Goal: Transaction & Acquisition: Purchase product/service

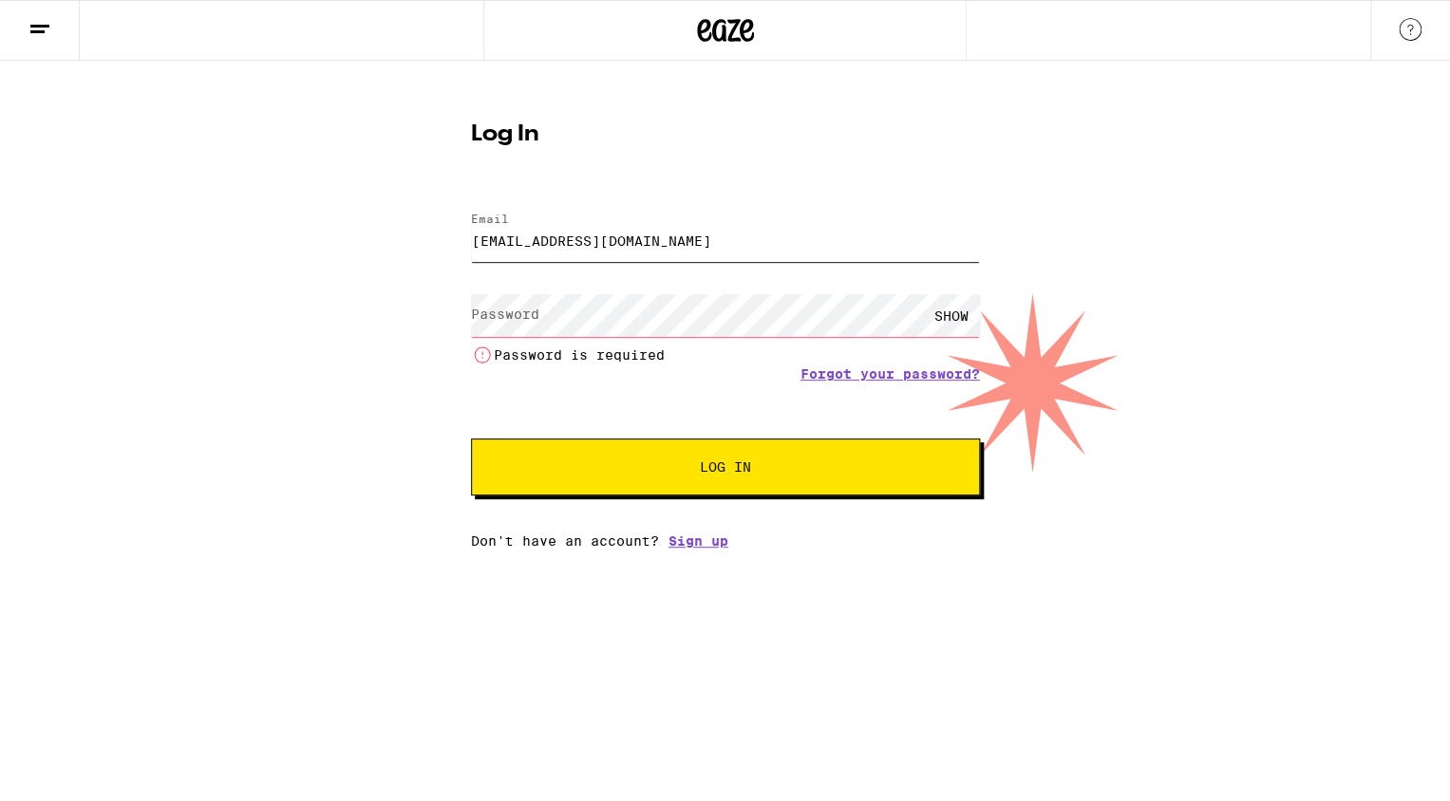
type input "[EMAIL_ADDRESS][DOMAIN_NAME]"
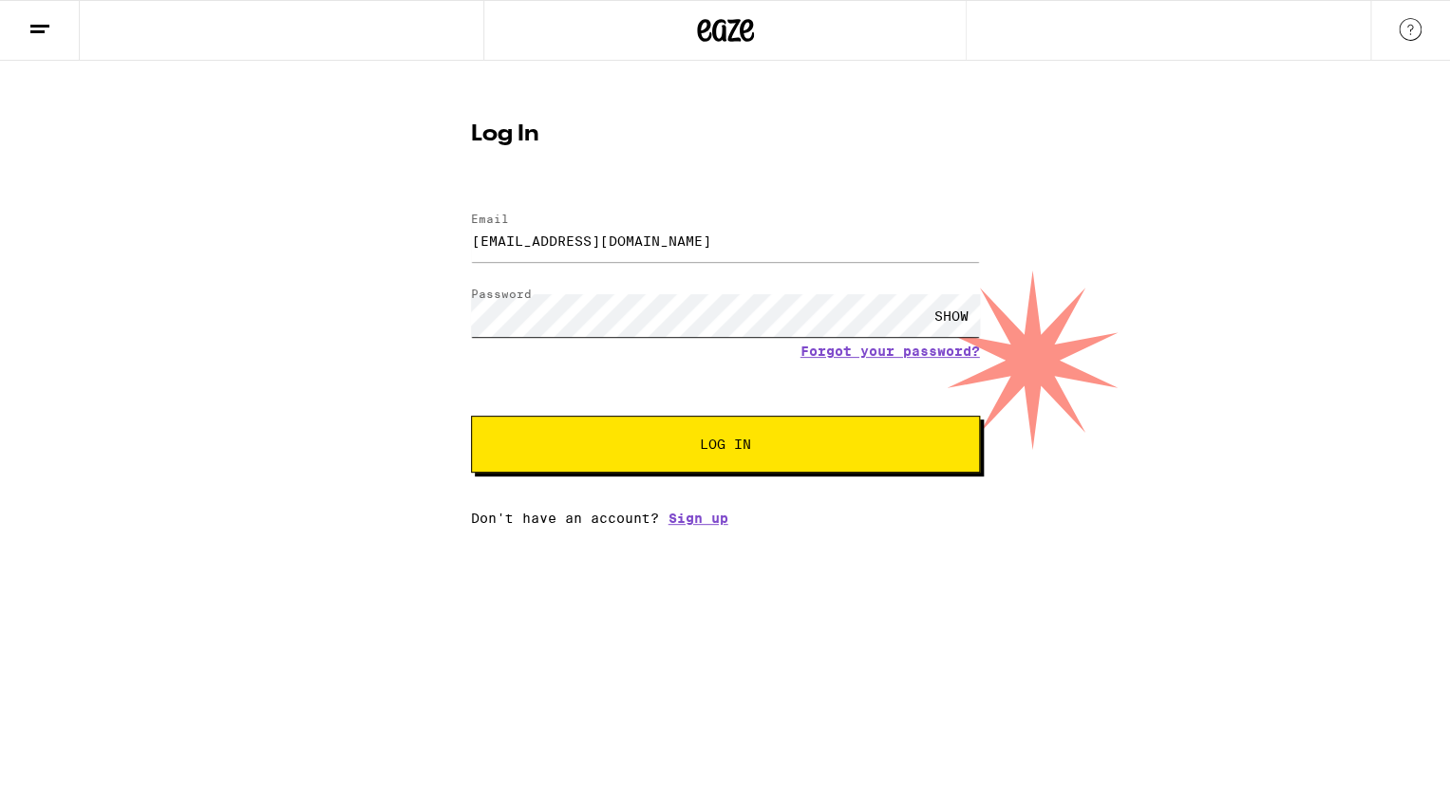
click at [471, 416] on button "Log In" at bounding box center [725, 444] width 509 height 57
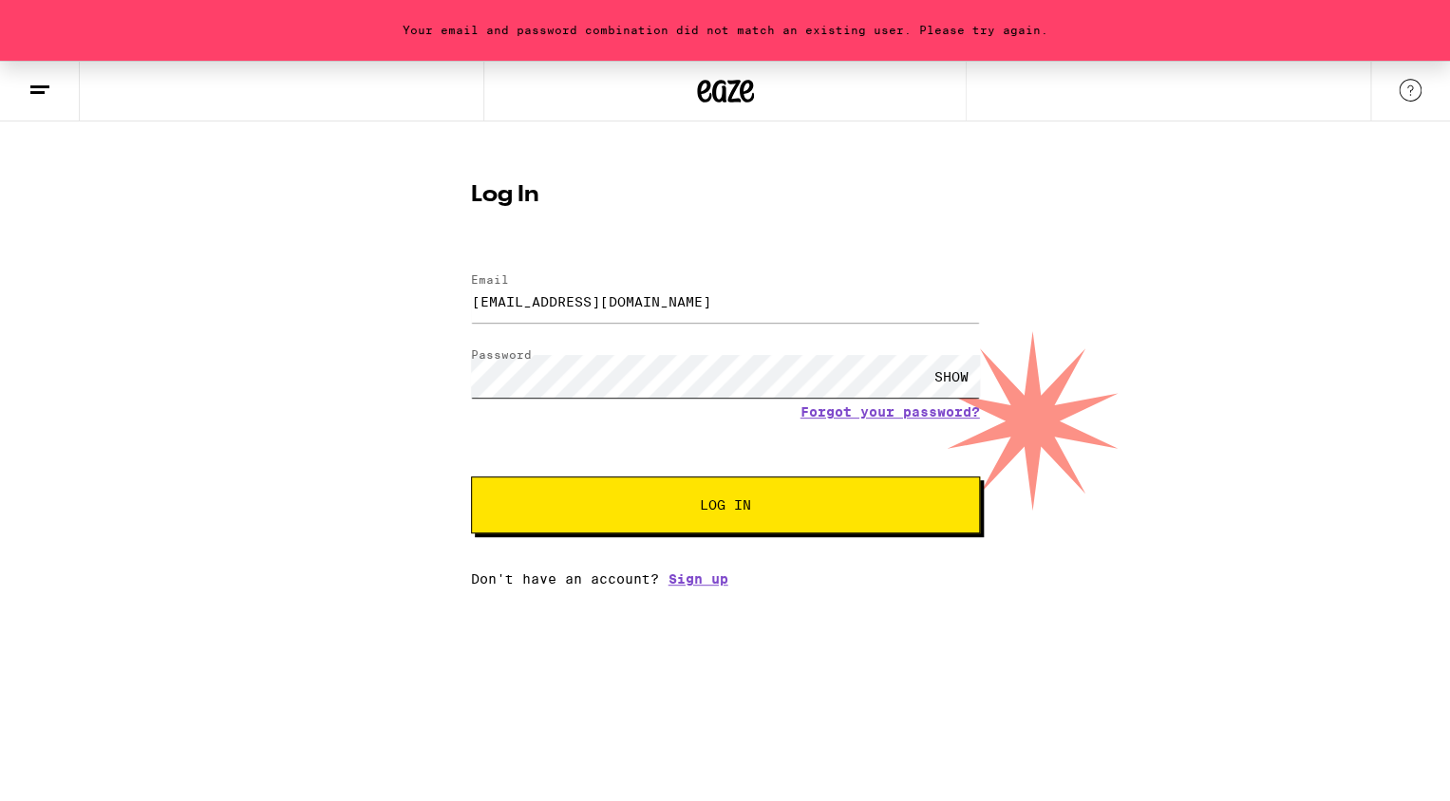
click at [471, 477] on button "Log In" at bounding box center [725, 505] width 509 height 57
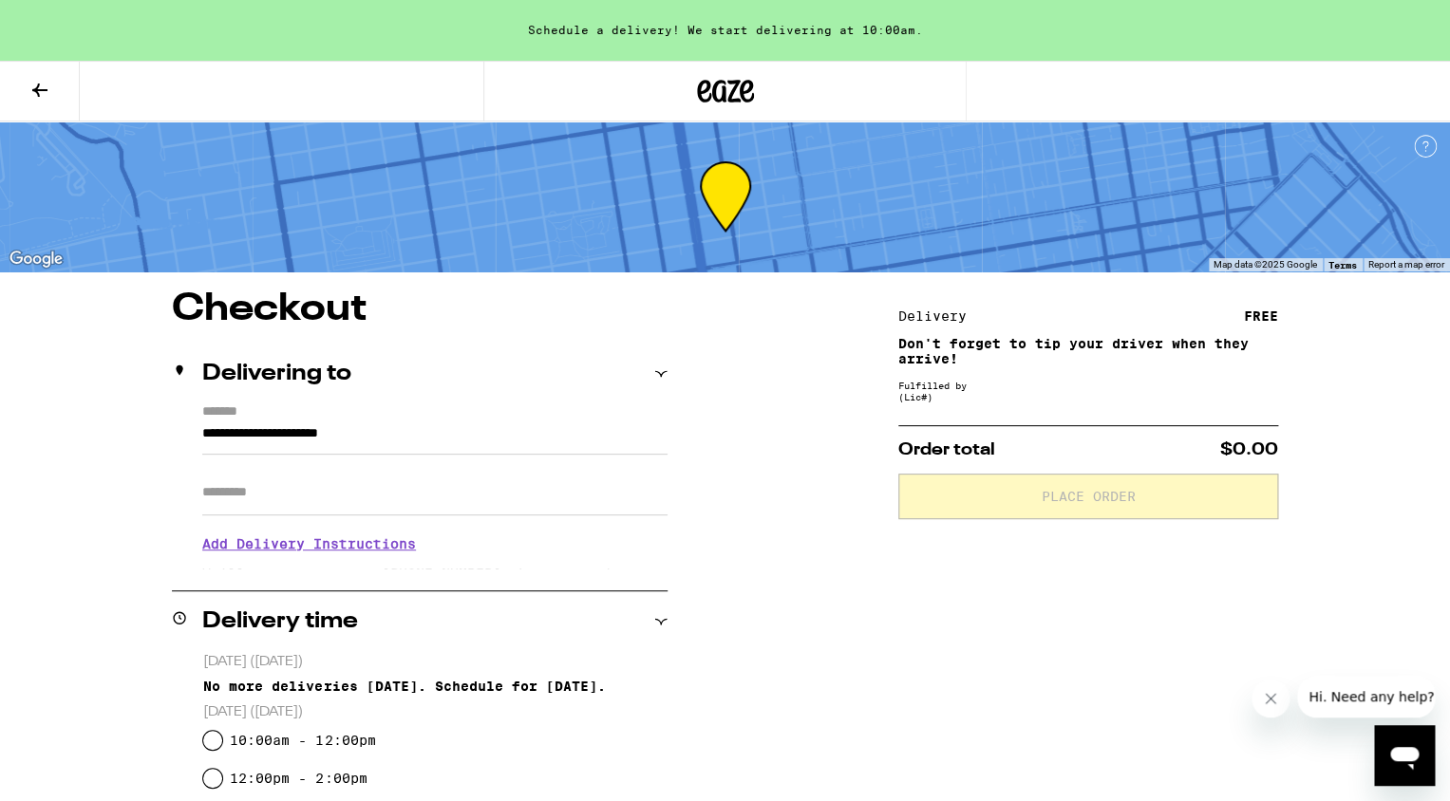
click at [370, 462] on div "Apt/Suite" at bounding box center [434, 485] width 465 height 61
click at [370, 440] on input "**********" at bounding box center [434, 439] width 465 height 32
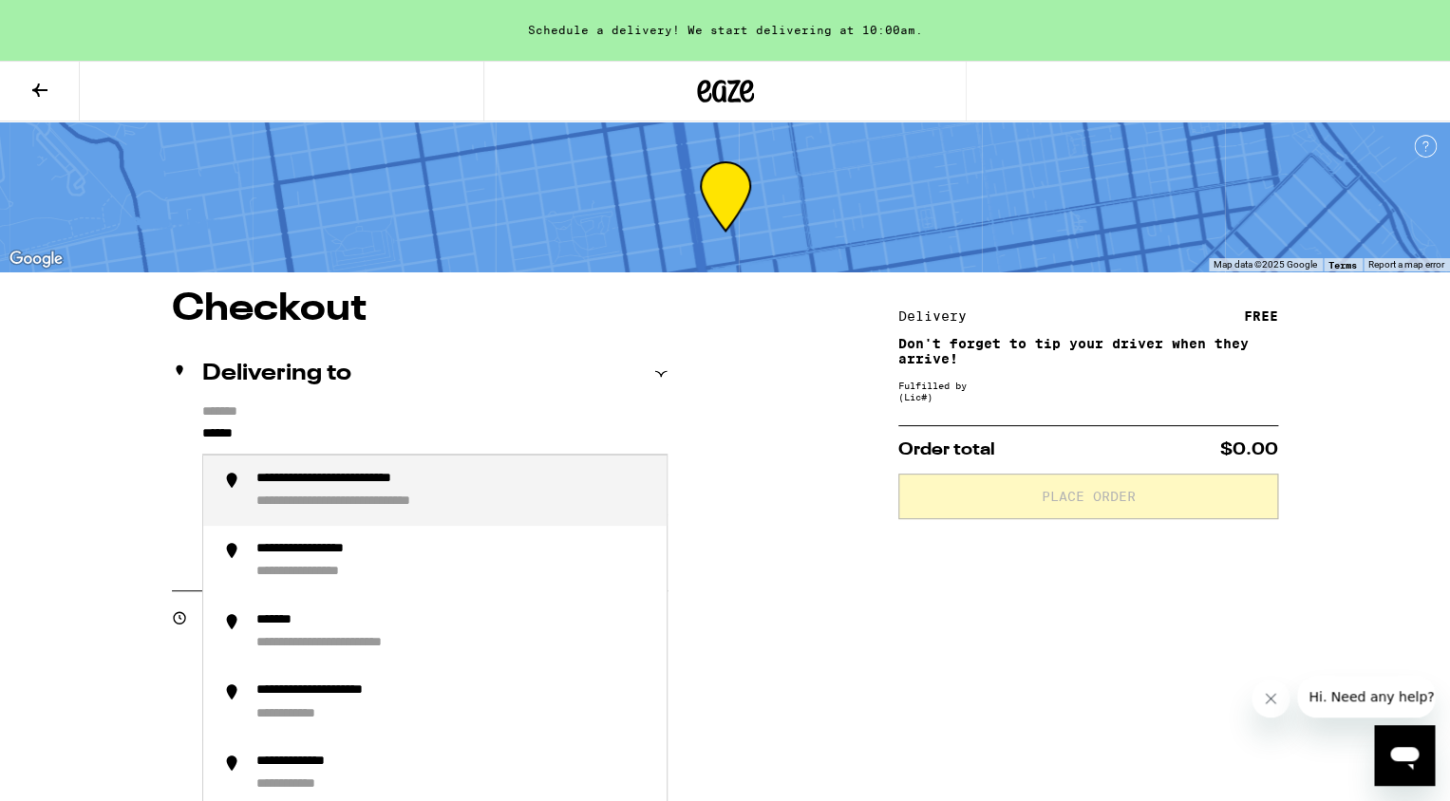
type input "*******"
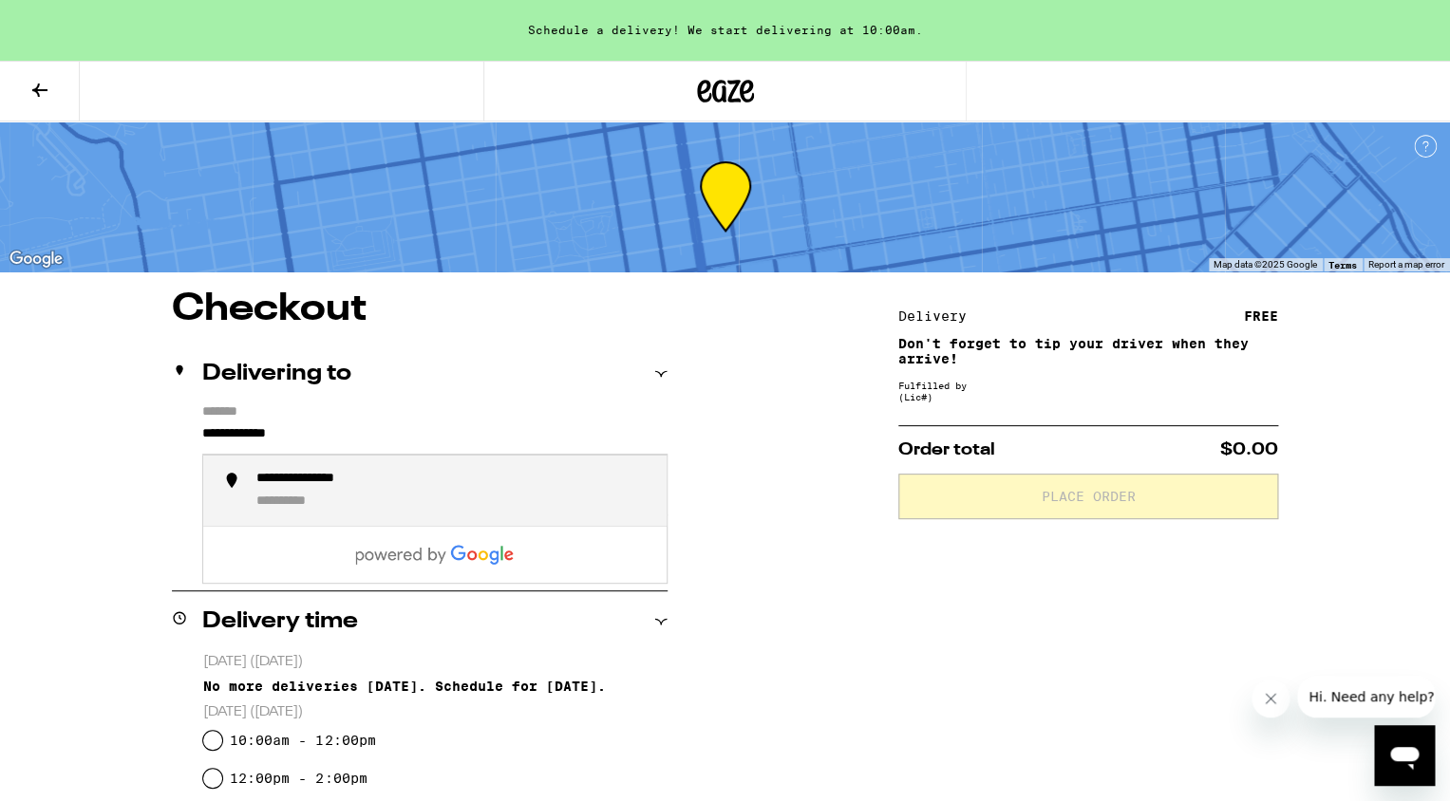
click at [368, 484] on div "**********" at bounding box center [325, 480] width 138 height 18
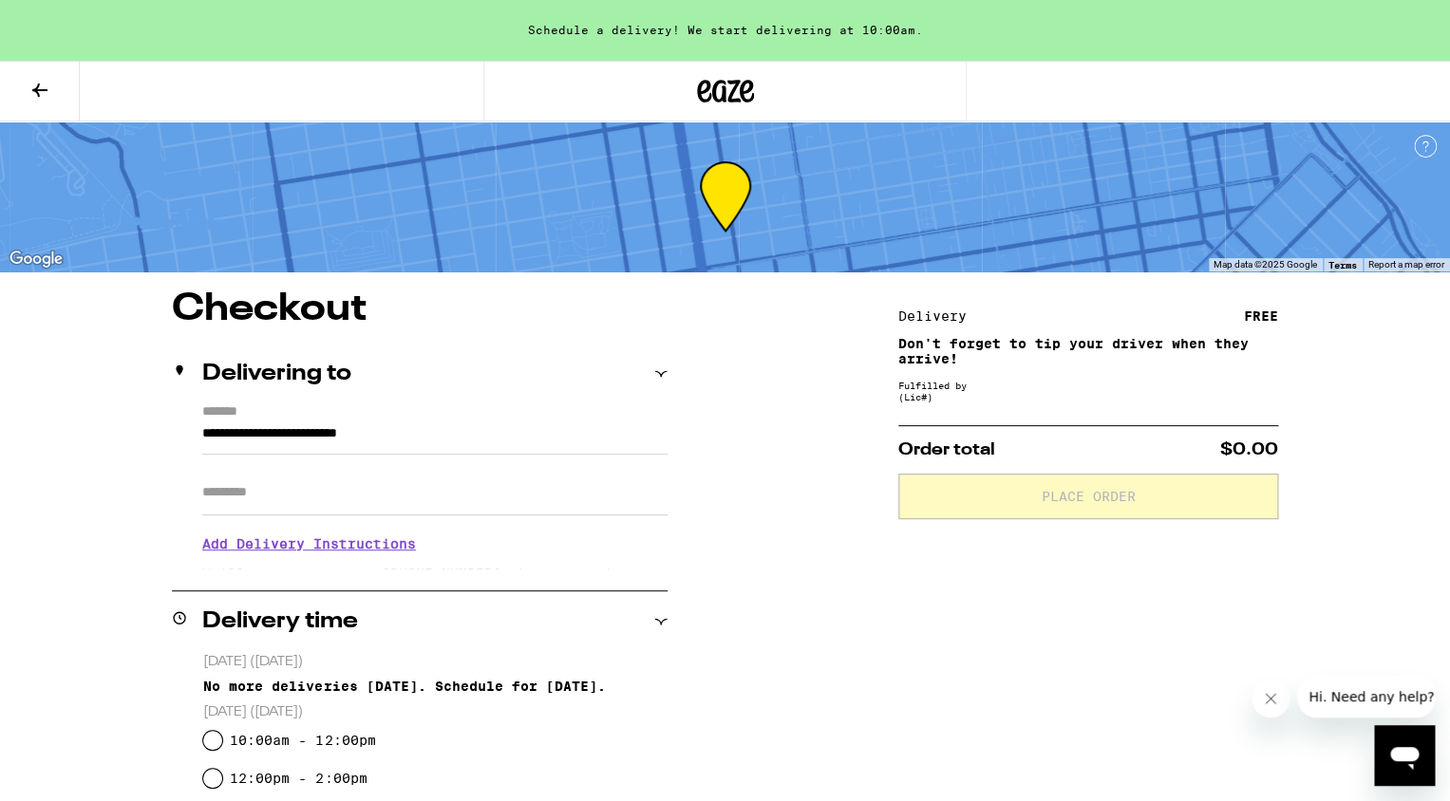
type input "**********"
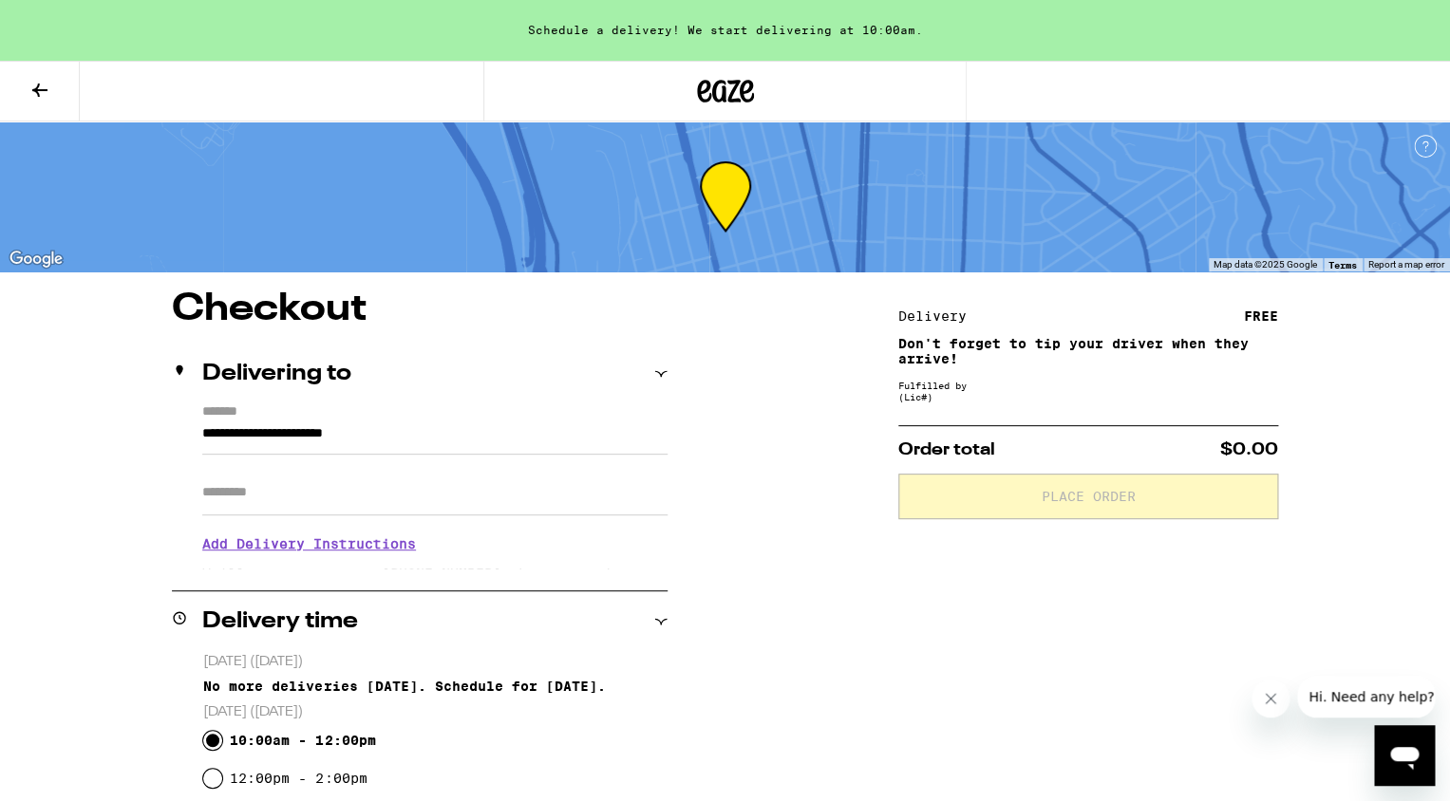
click at [214, 745] on input "10:00am - 12:00pm" at bounding box center [212, 740] width 19 height 19
radio input "true"
click at [838, 595] on div "**********" at bounding box center [725, 773] width 1367 height 964
click at [716, 96] on icon at bounding box center [725, 91] width 57 height 34
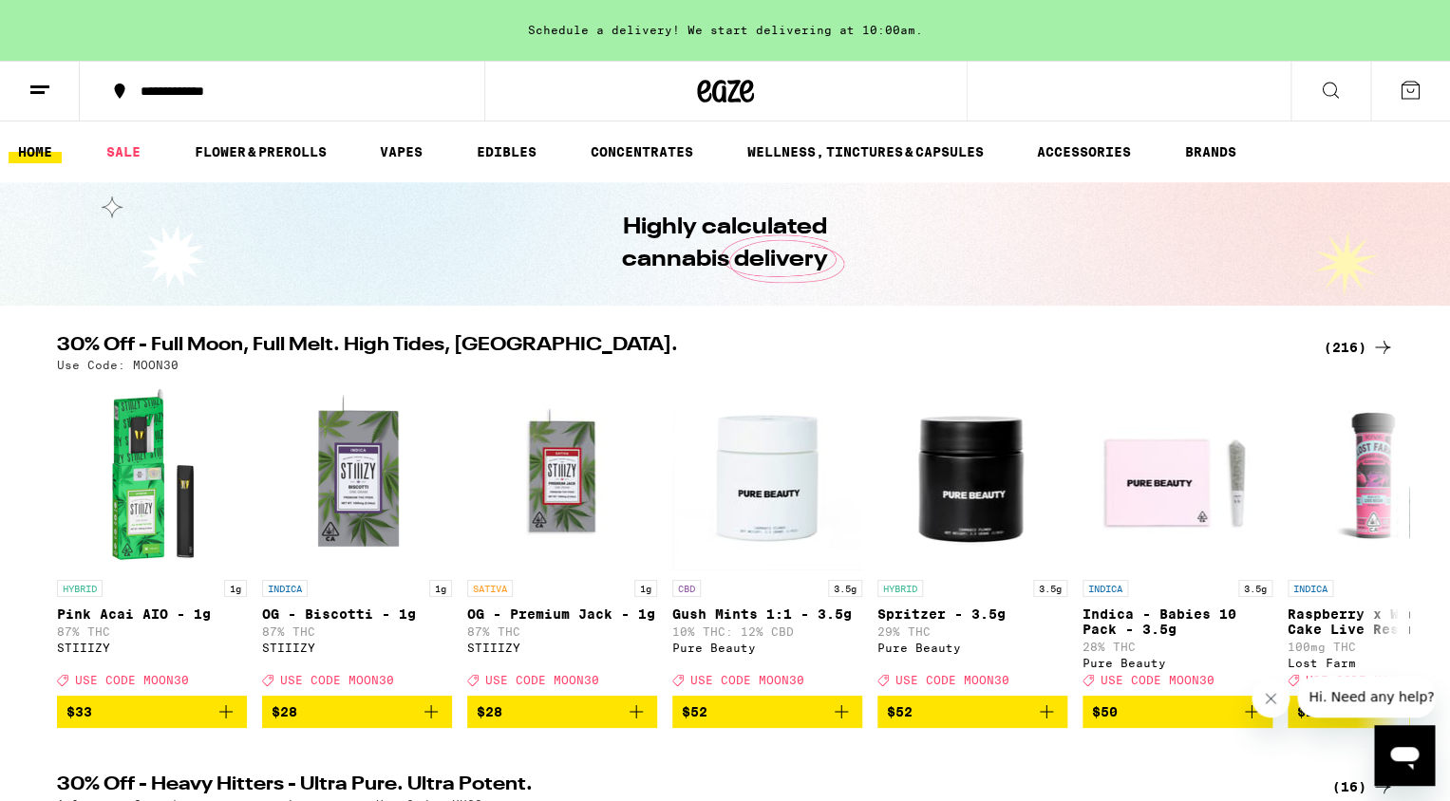
click at [250, 147] on link "FLOWER & PREROLLS" at bounding box center [260, 152] width 151 height 23
click at [253, 154] on link "FLOWER & PREROLLS" at bounding box center [260, 152] width 151 height 23
click at [294, 156] on link "FLOWER & PREROLLS" at bounding box center [260, 152] width 151 height 23
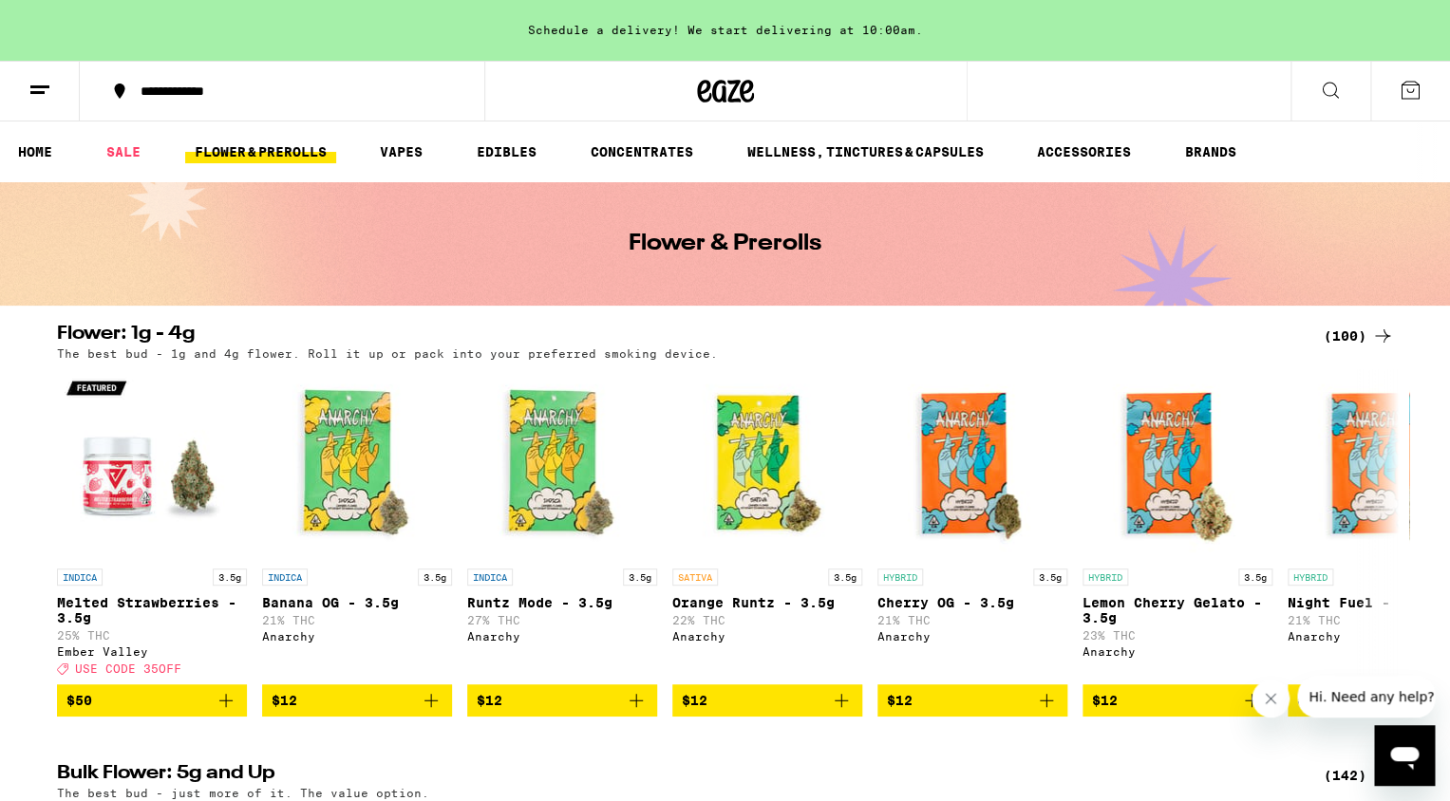
click at [1339, 94] on icon at bounding box center [1330, 90] width 23 height 23
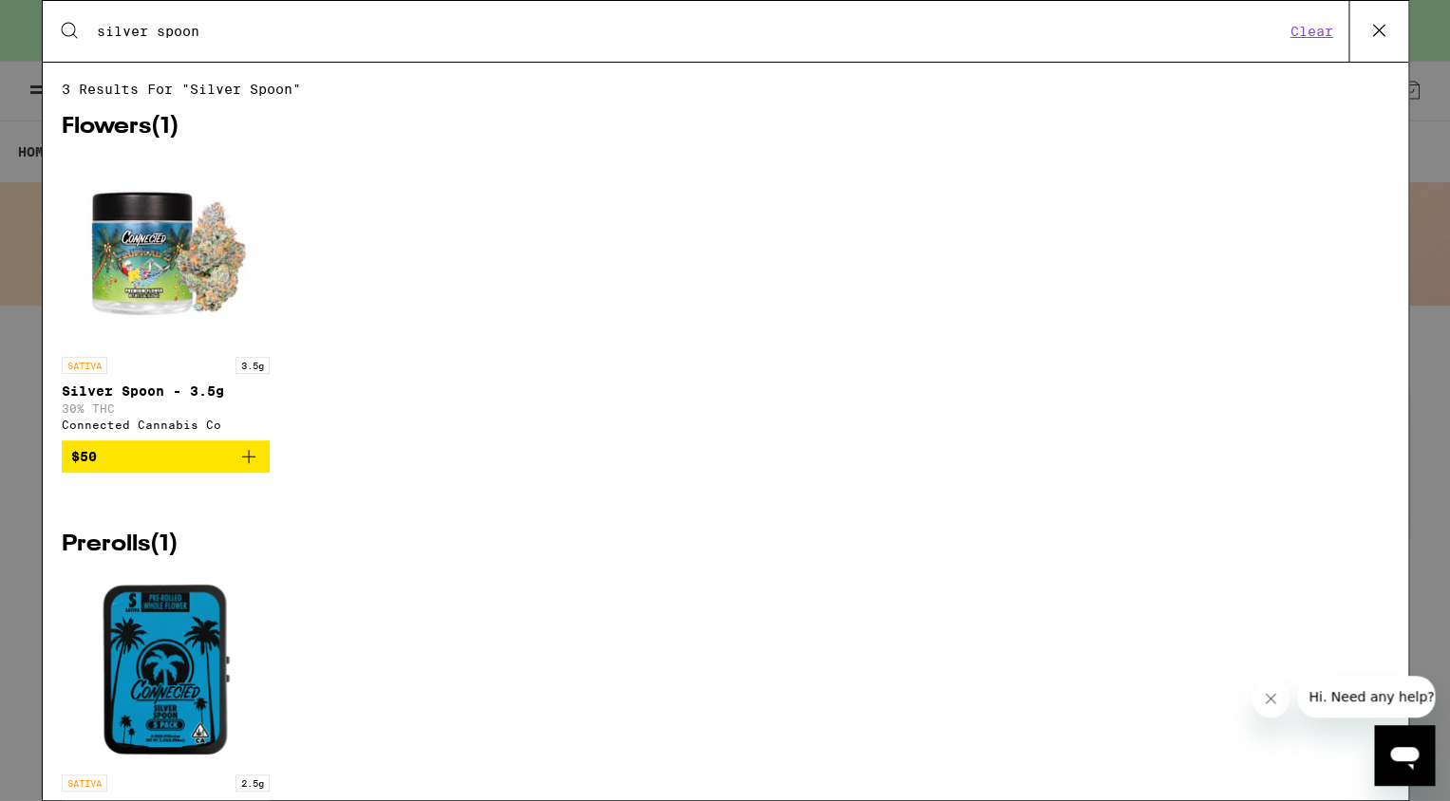
type input "silver spoon"
click at [172, 468] on span "$50" at bounding box center [166, 456] width 190 height 23
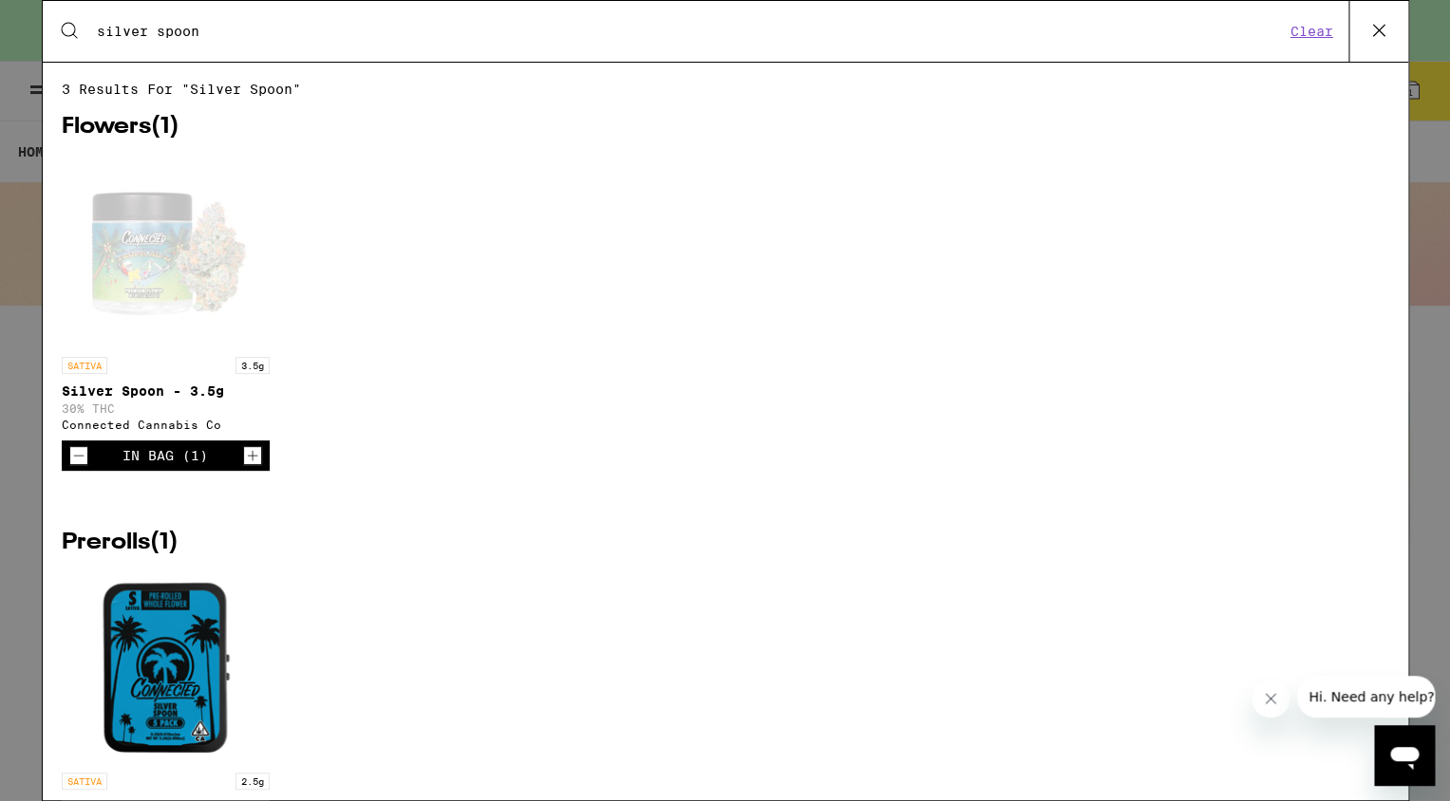
click at [252, 465] on icon "Increment" at bounding box center [252, 455] width 17 height 23
click at [12, 509] on div "Search for Products silver spoon Clear 3 results for "silver spoon" Flowers ( 1…" at bounding box center [725, 400] width 1450 height 801
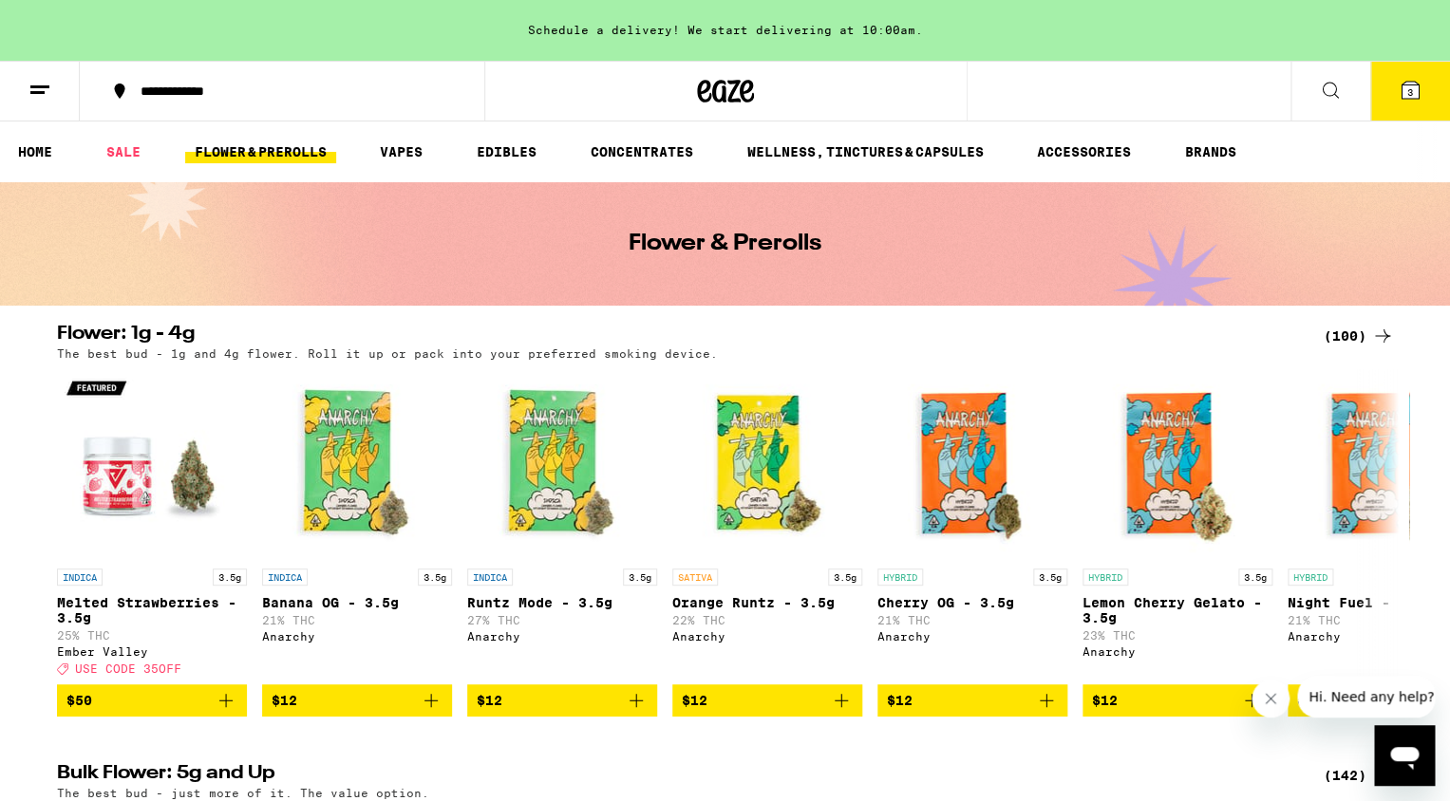
click at [1407, 103] on button "3" at bounding box center [1410, 91] width 80 height 59
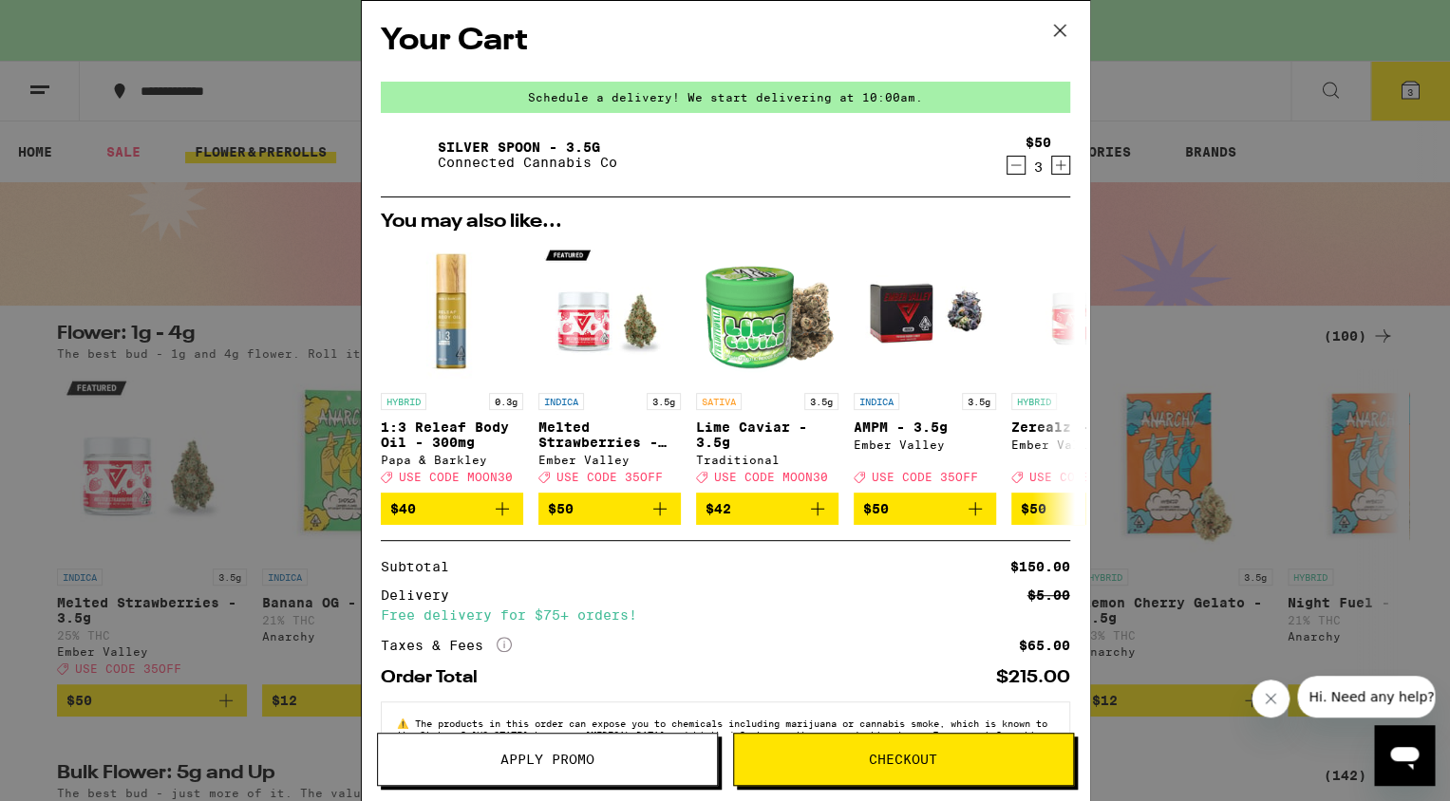
click at [880, 759] on span "Checkout" at bounding box center [903, 759] width 68 height 13
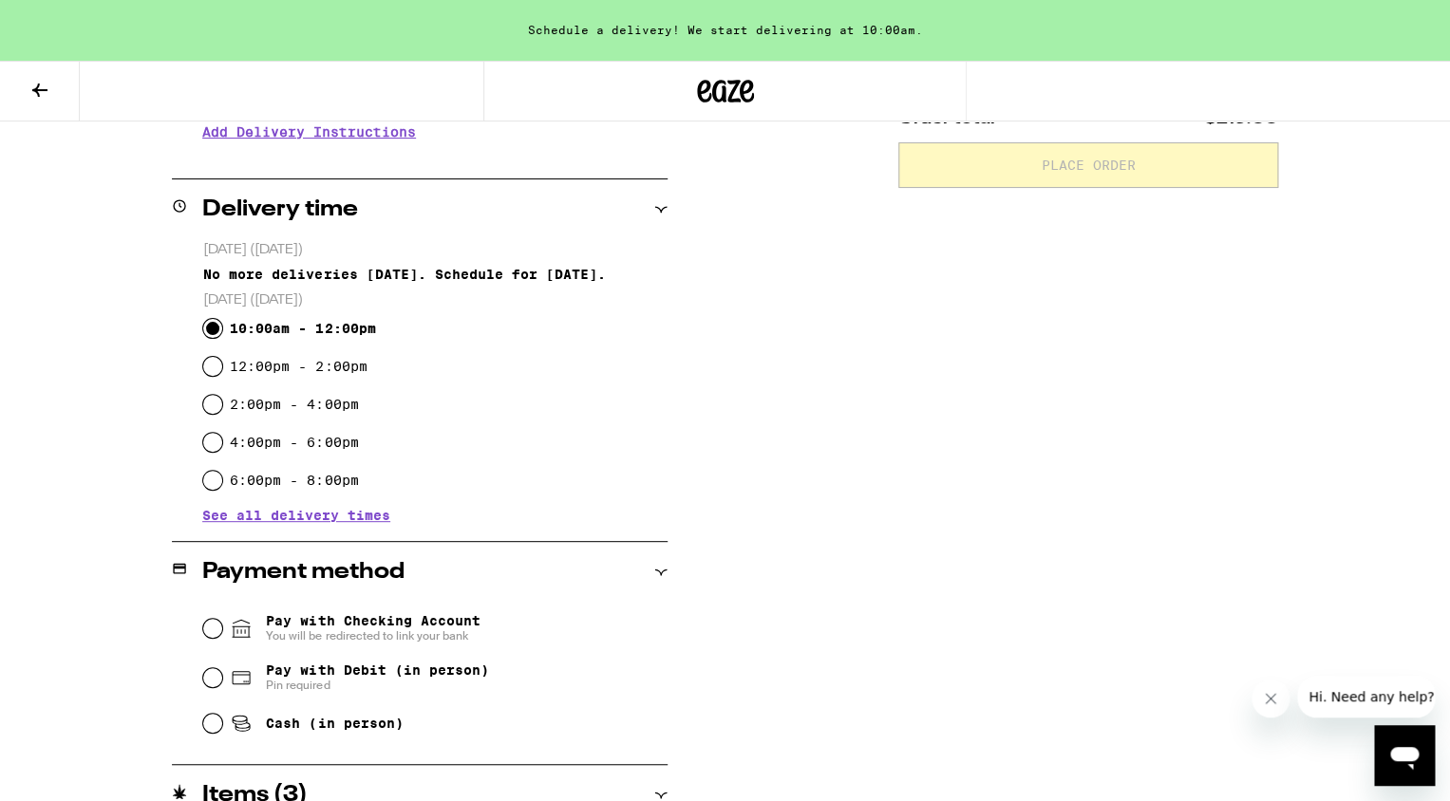
scroll to position [506, 0]
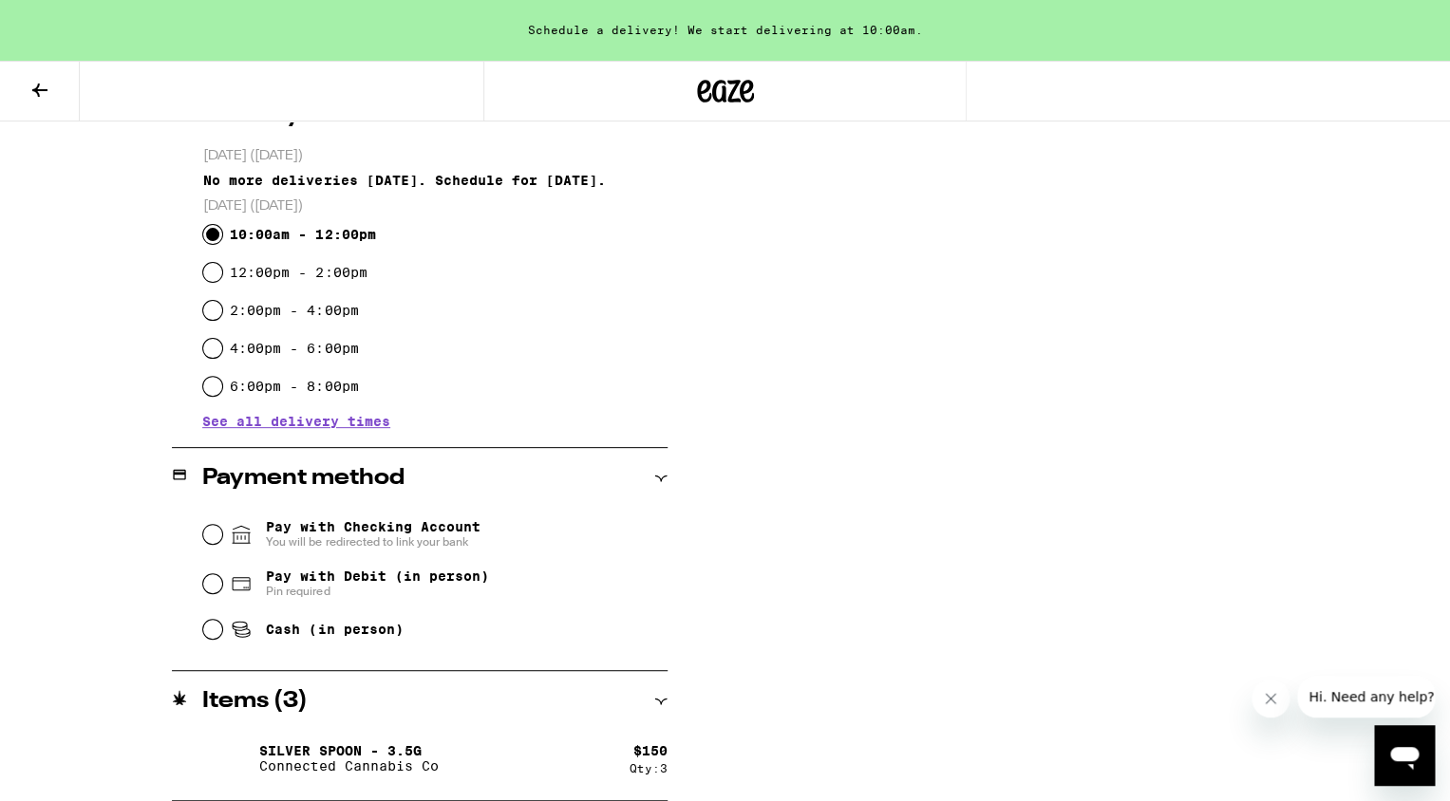
click at [374, 581] on span "Pay with Debit (in person)" at bounding box center [377, 576] width 222 height 15
click at [222, 581] on input "Pay with Debit (in person) Pin required" at bounding box center [212, 584] width 19 height 19
radio input "true"
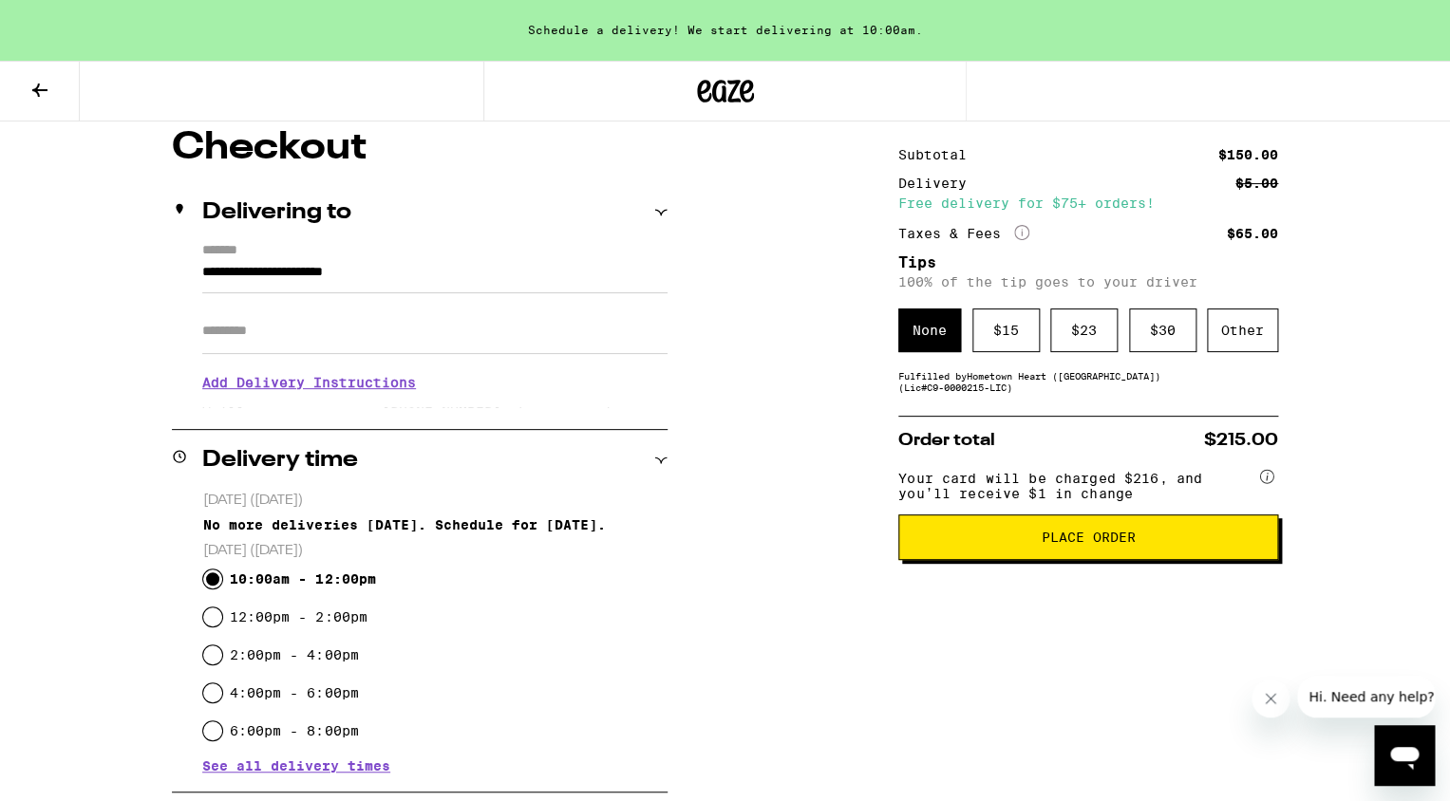
scroll to position [127, 0]
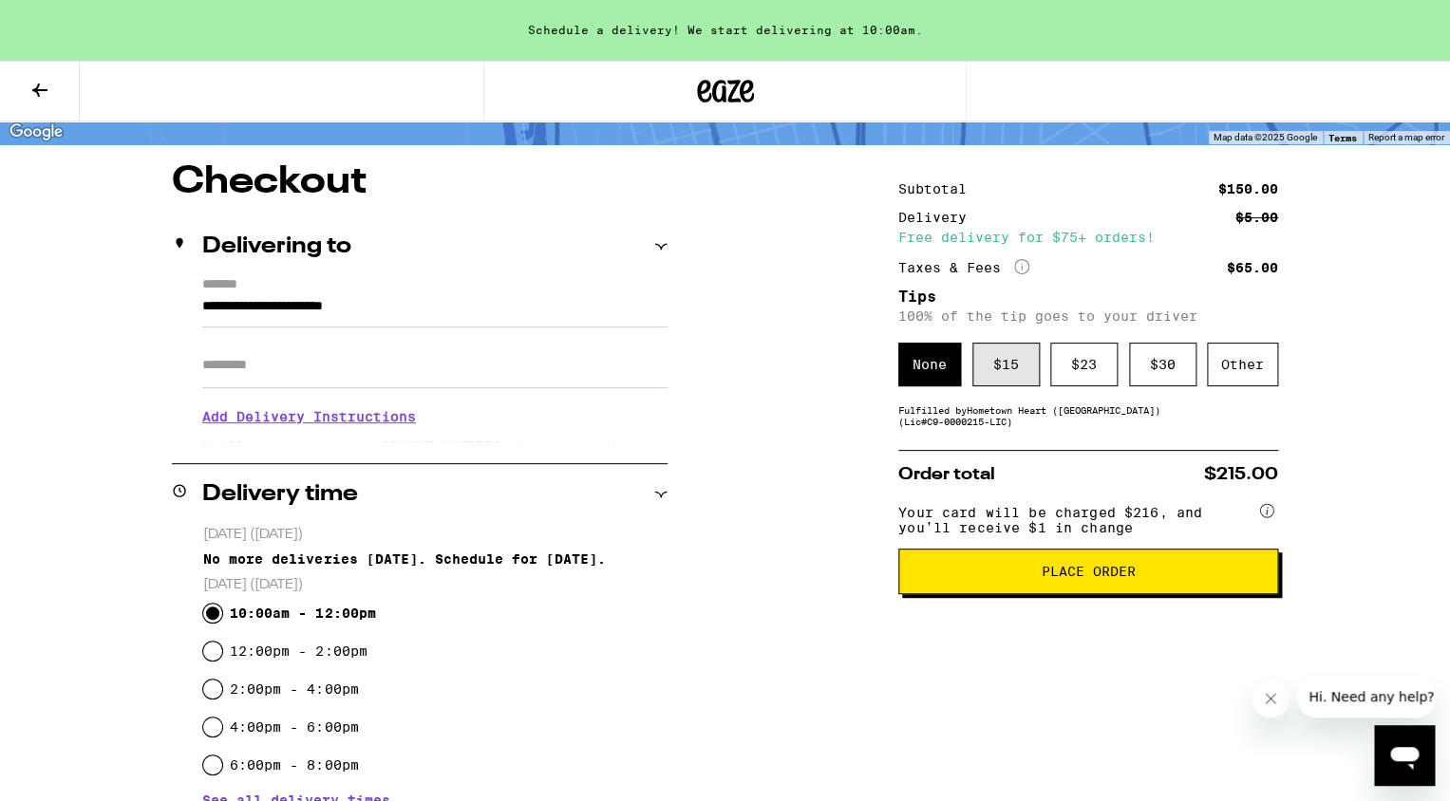
click at [1019, 367] on div "$ 15" at bounding box center [1005, 365] width 67 height 44
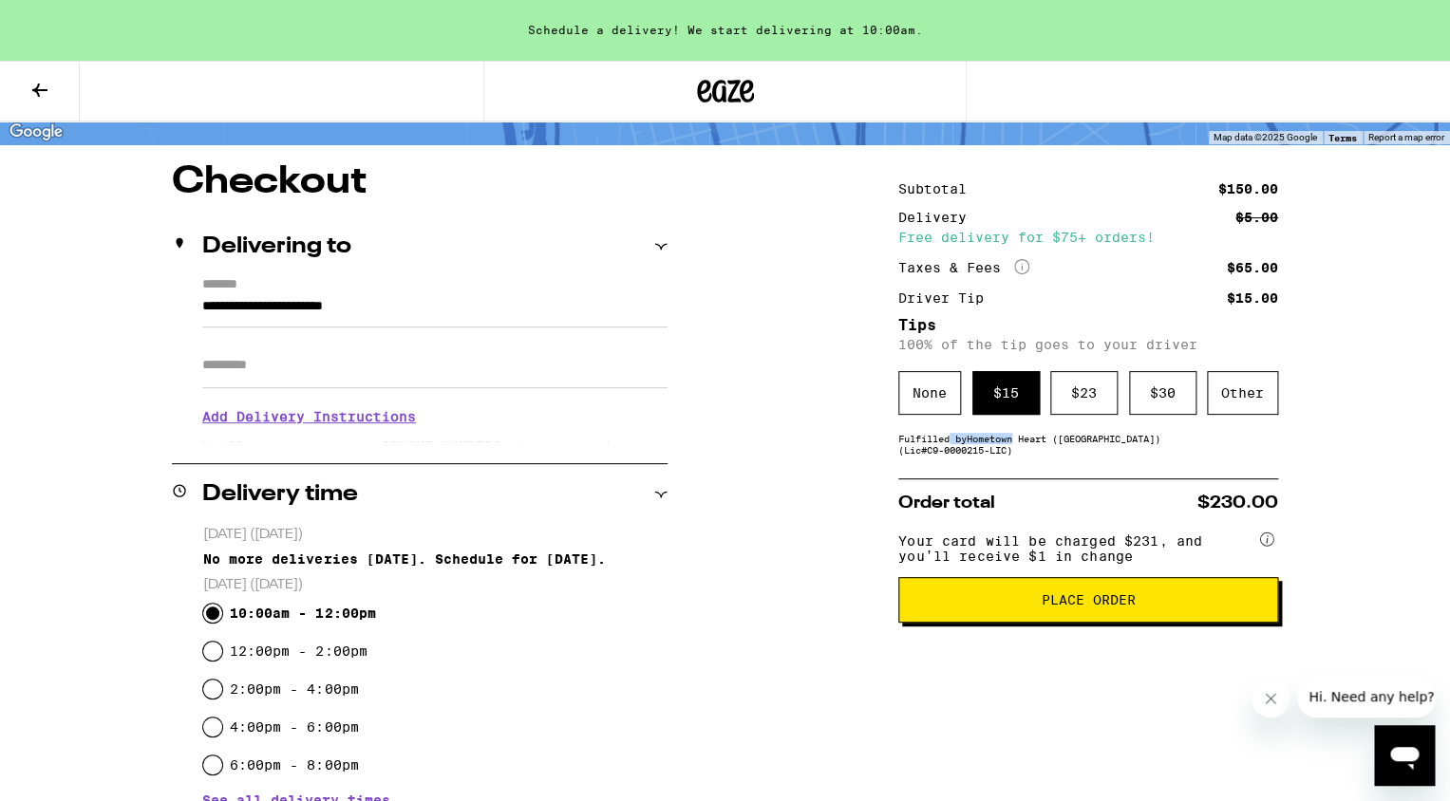
drag, startPoint x: 951, startPoint y: 447, endPoint x: 1026, endPoint y: 450, distance: 74.1
click at [1026, 450] on div "Fulfilled by Hometown Heart ([GEOGRAPHIC_DATA]) (Lic# C9-0000215-LIC )" at bounding box center [1088, 444] width 380 height 23
click at [1075, 384] on div "$ 23" at bounding box center [1083, 393] width 67 height 44
drag, startPoint x: 974, startPoint y: 456, endPoint x: 1027, endPoint y: 470, distance: 55.1
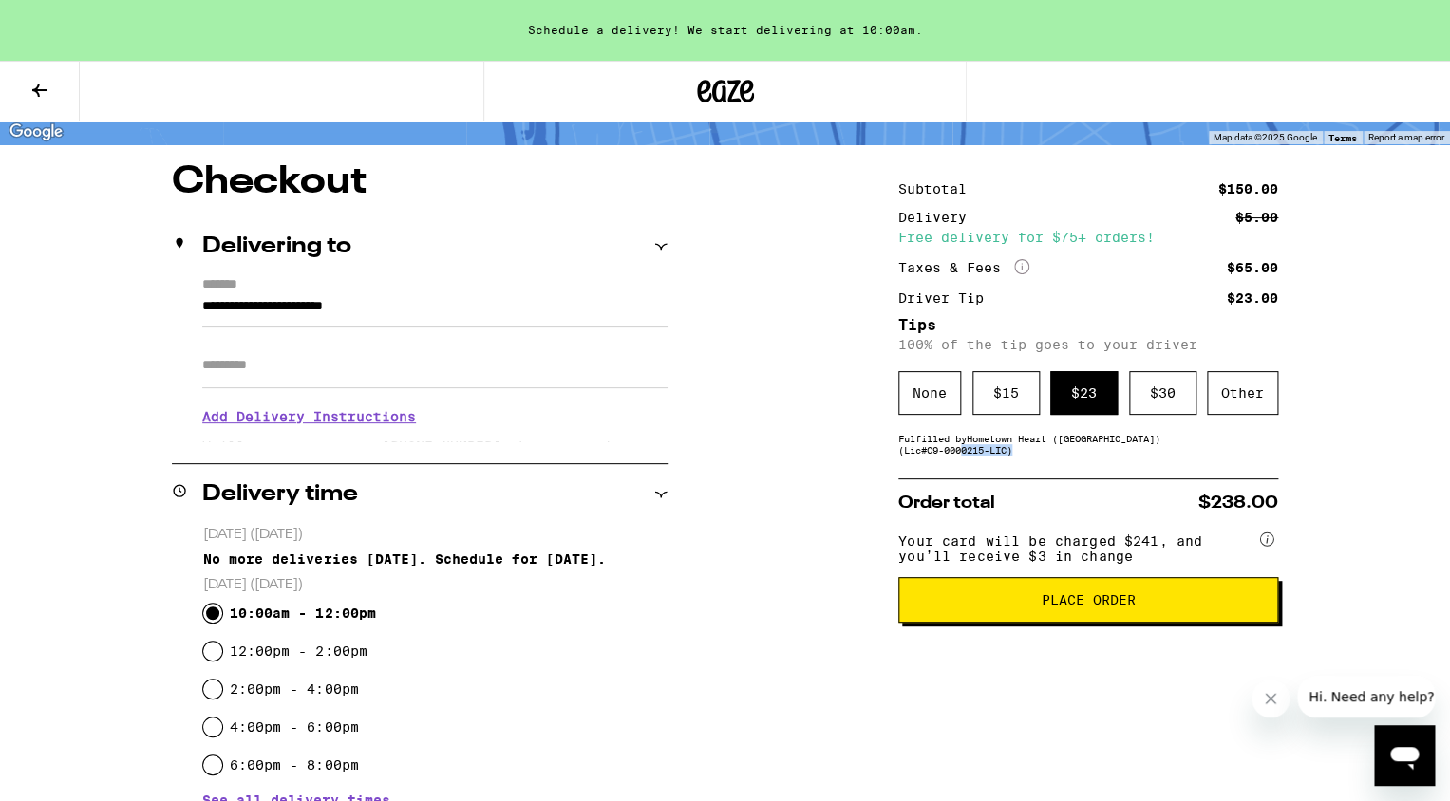
click at [1027, 470] on div "Subtotal $150.00 Delivery $5.00 Free delivery for $75+ orders! Taxes & Fees Mor…" at bounding box center [1088, 671] width 380 height 1017
drag, startPoint x: 1010, startPoint y: 546, endPoint x: 1102, endPoint y: 569, distance: 94.0
click at [1100, 564] on span "Your card will be charged $241, and you’ll receive $3 in change" at bounding box center [1076, 545] width 357 height 37
click at [1102, 564] on span "Your card will be charged $241, and you’ll receive $3 in change" at bounding box center [1076, 545] width 357 height 37
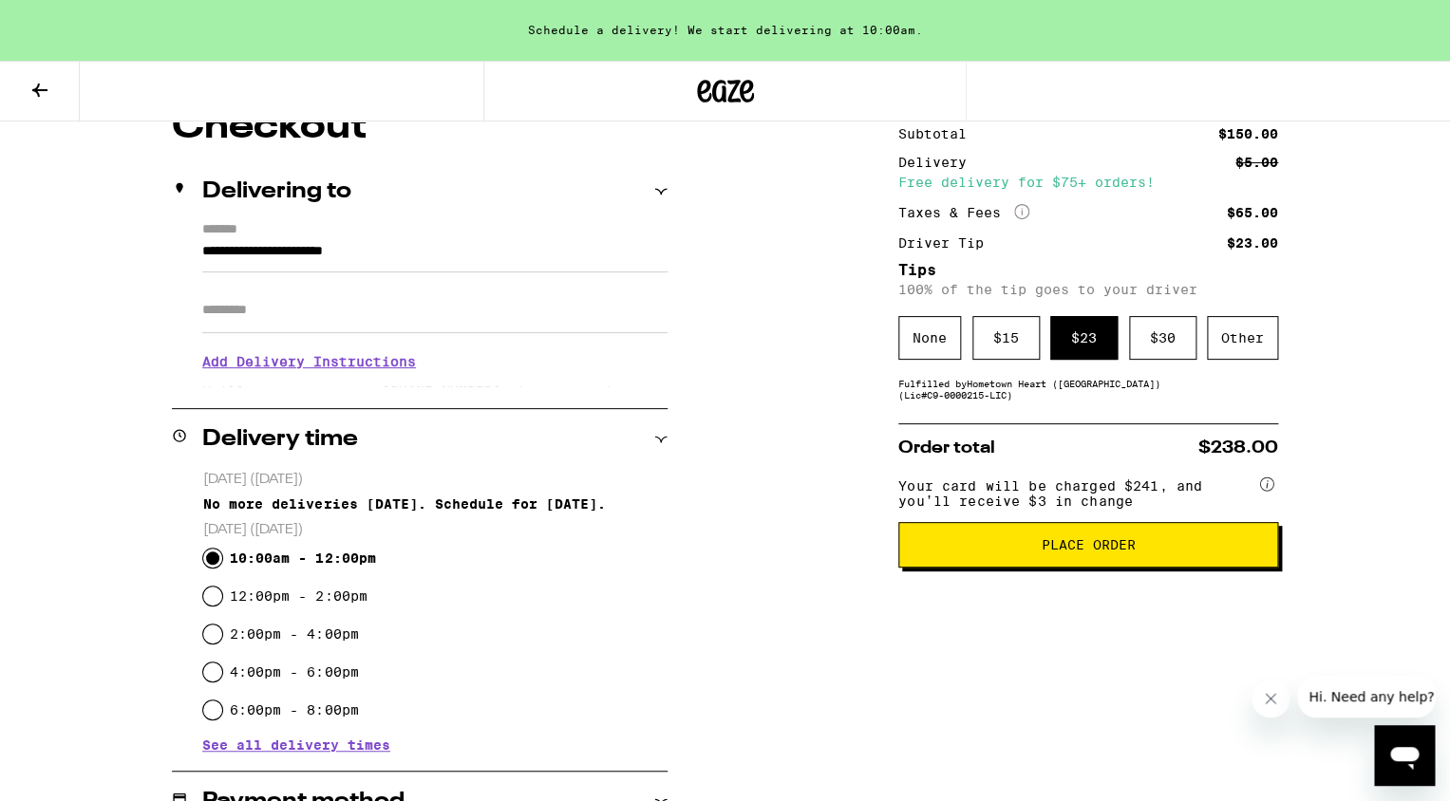
scroll to position [183, 0]
click at [384, 358] on h3 "Add Delivery Instructions" at bounding box center [434, 361] width 465 height 44
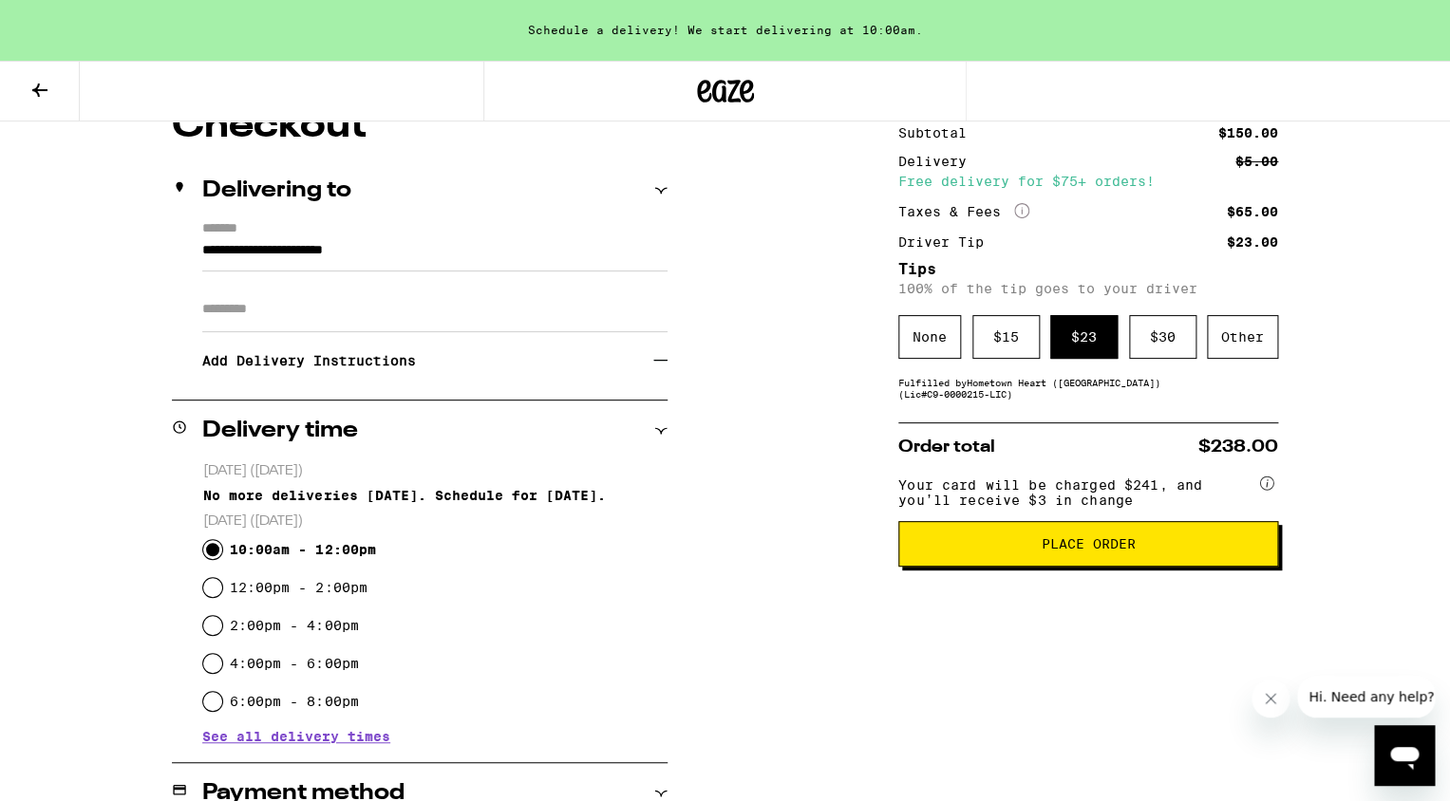
click at [388, 373] on h3 "Add Delivery Instructions" at bounding box center [427, 361] width 451 height 44
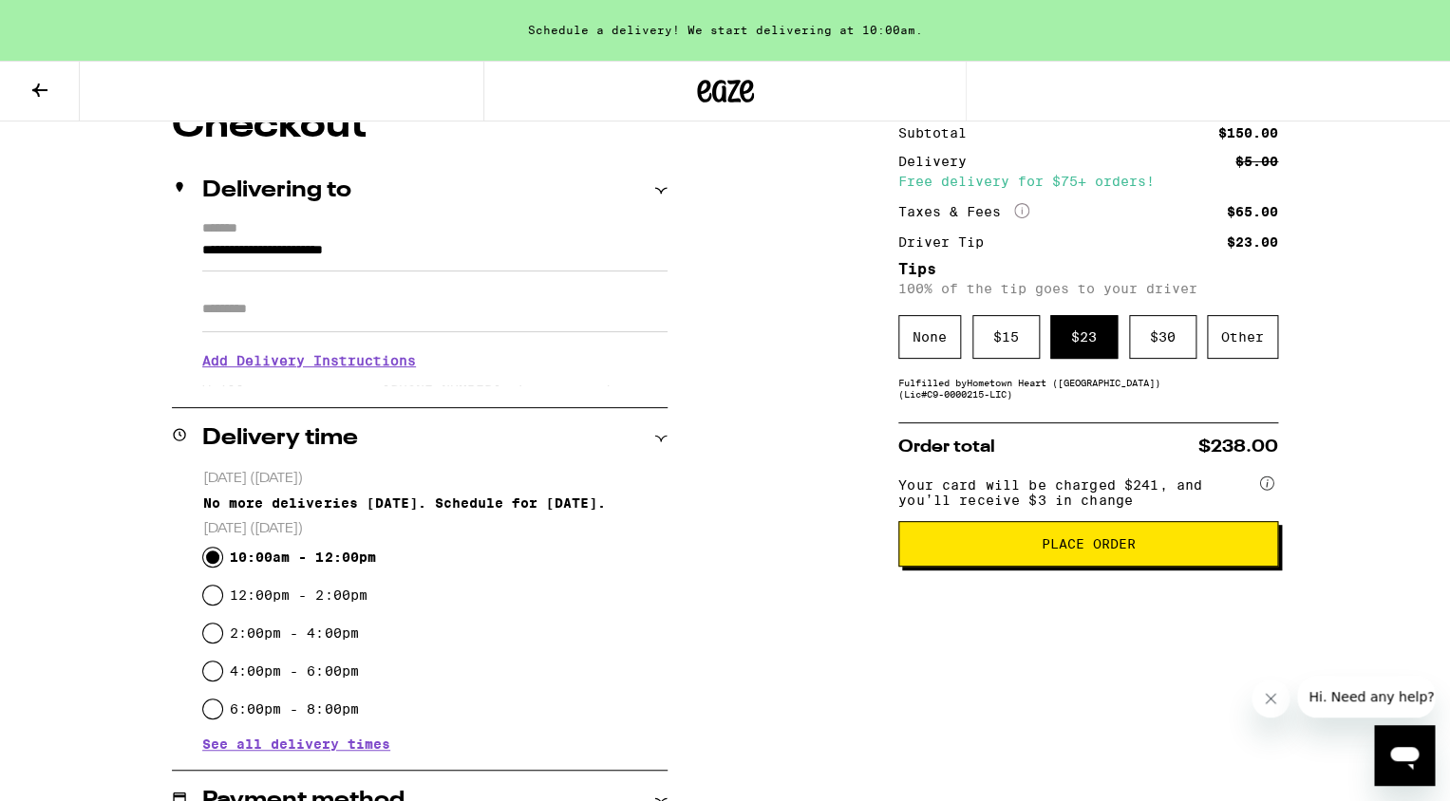
click at [382, 369] on h3 "Add Delivery Instructions" at bounding box center [434, 361] width 465 height 44
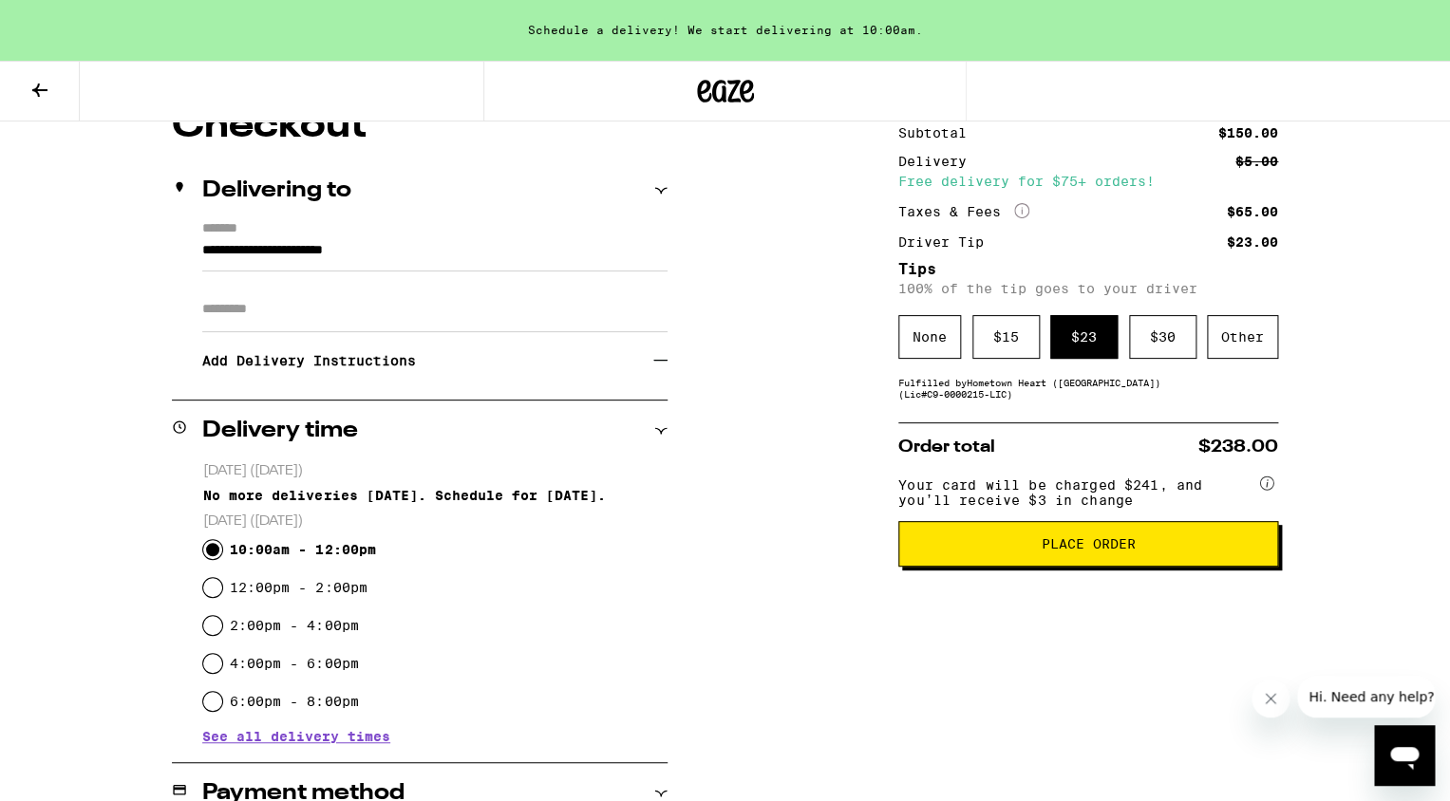
click at [333, 427] on h2 "Delivery time" at bounding box center [280, 431] width 156 height 23
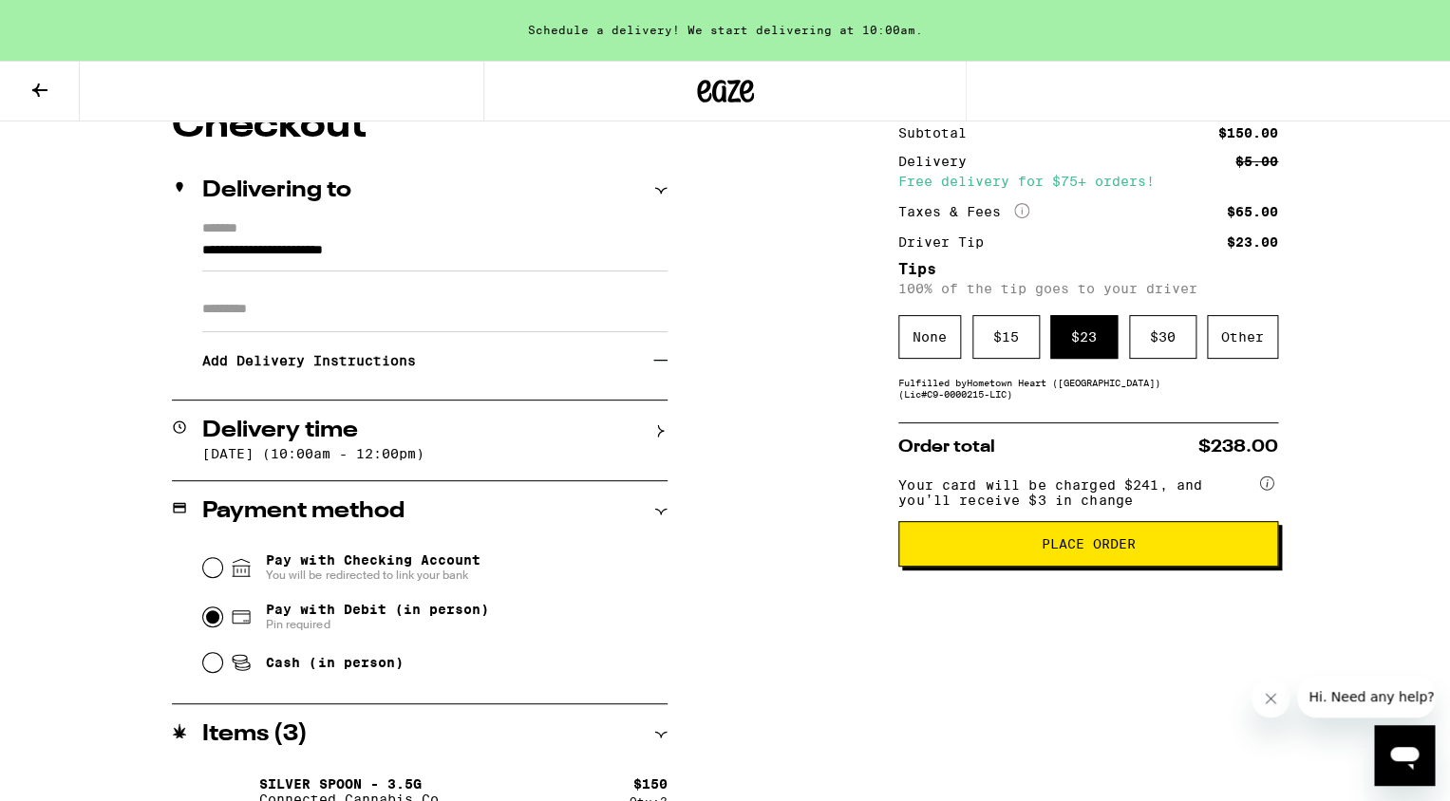
click at [339, 424] on h2 "Delivery time" at bounding box center [280, 431] width 156 height 23
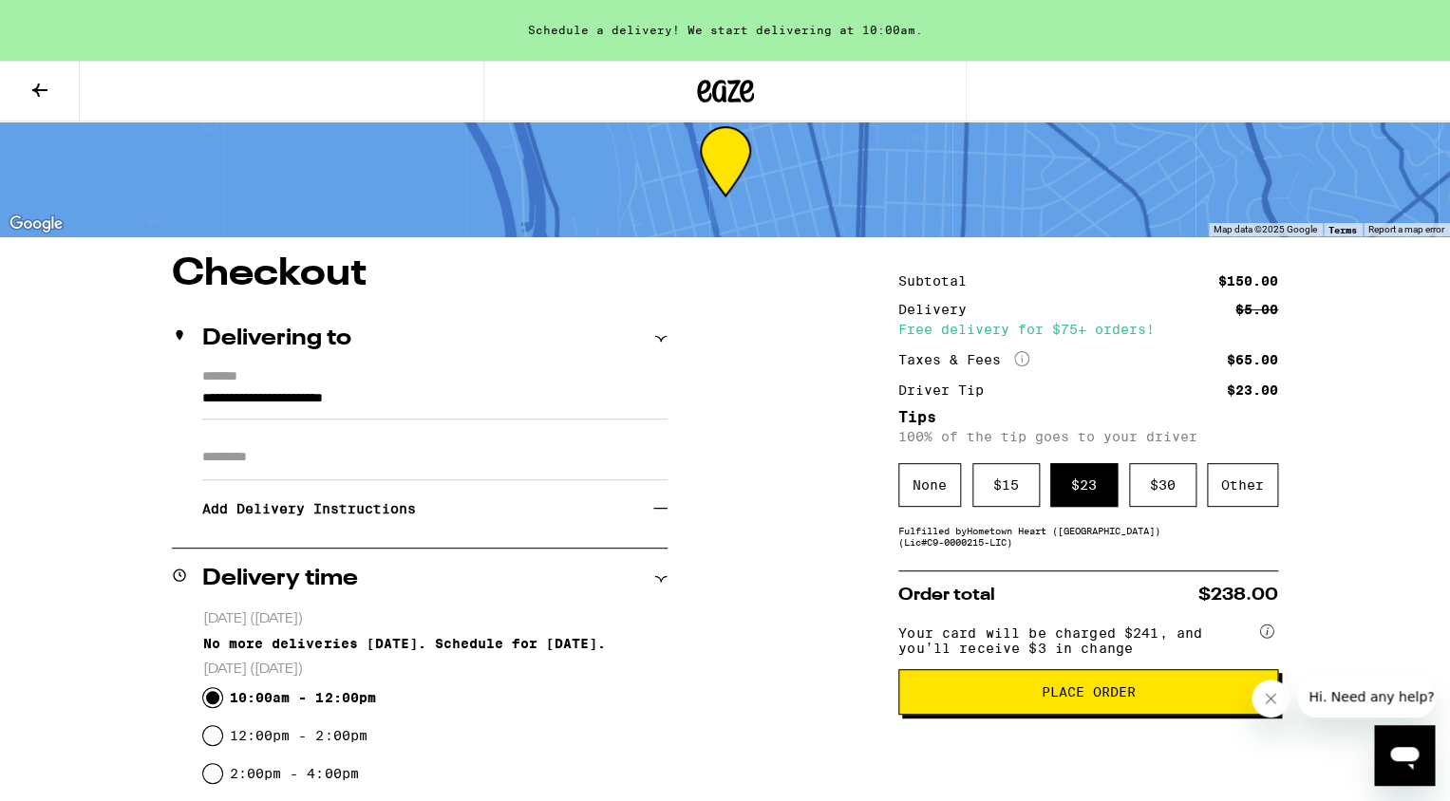
scroll to position [54, 0]
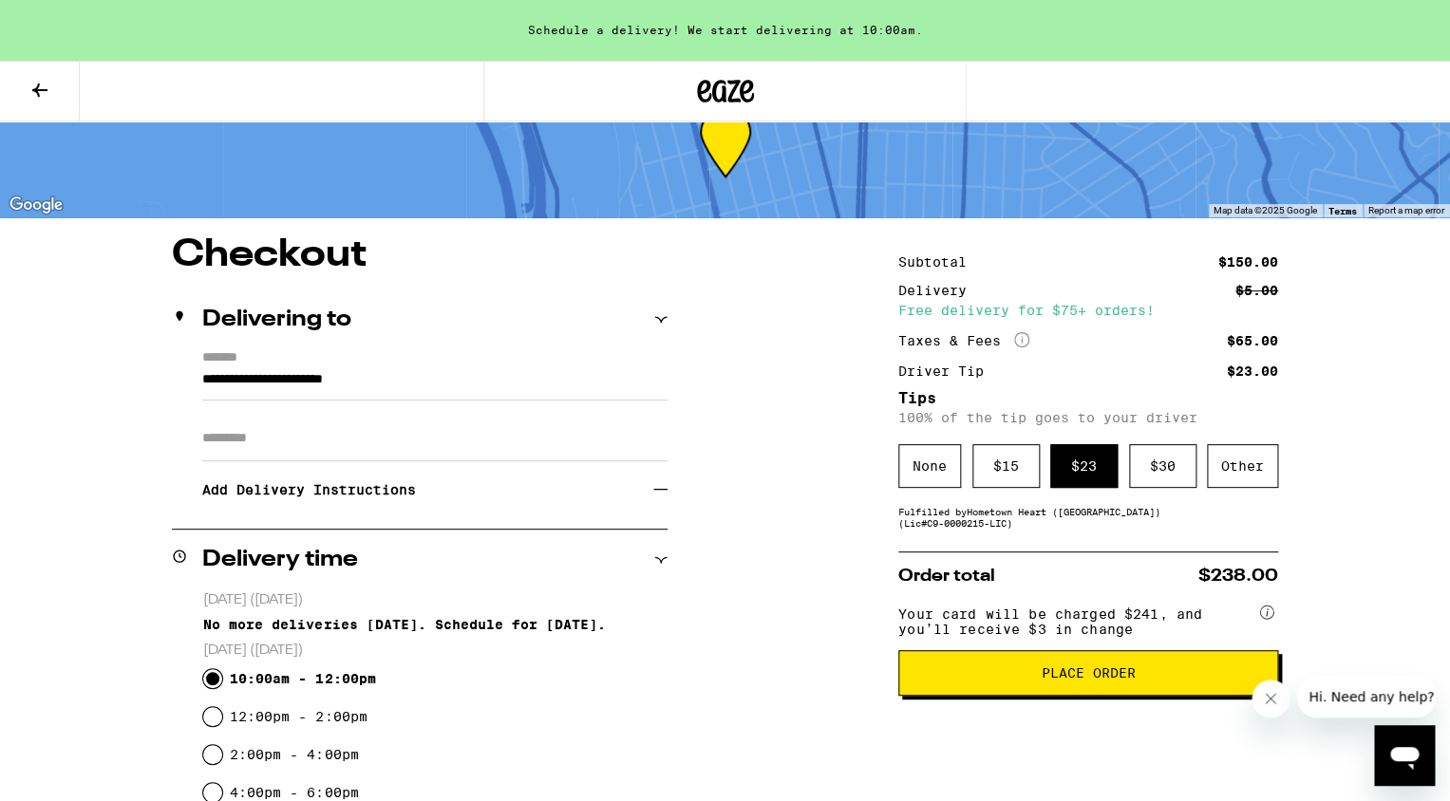
click at [979, 672] on button "Place Order" at bounding box center [1088, 673] width 380 height 46
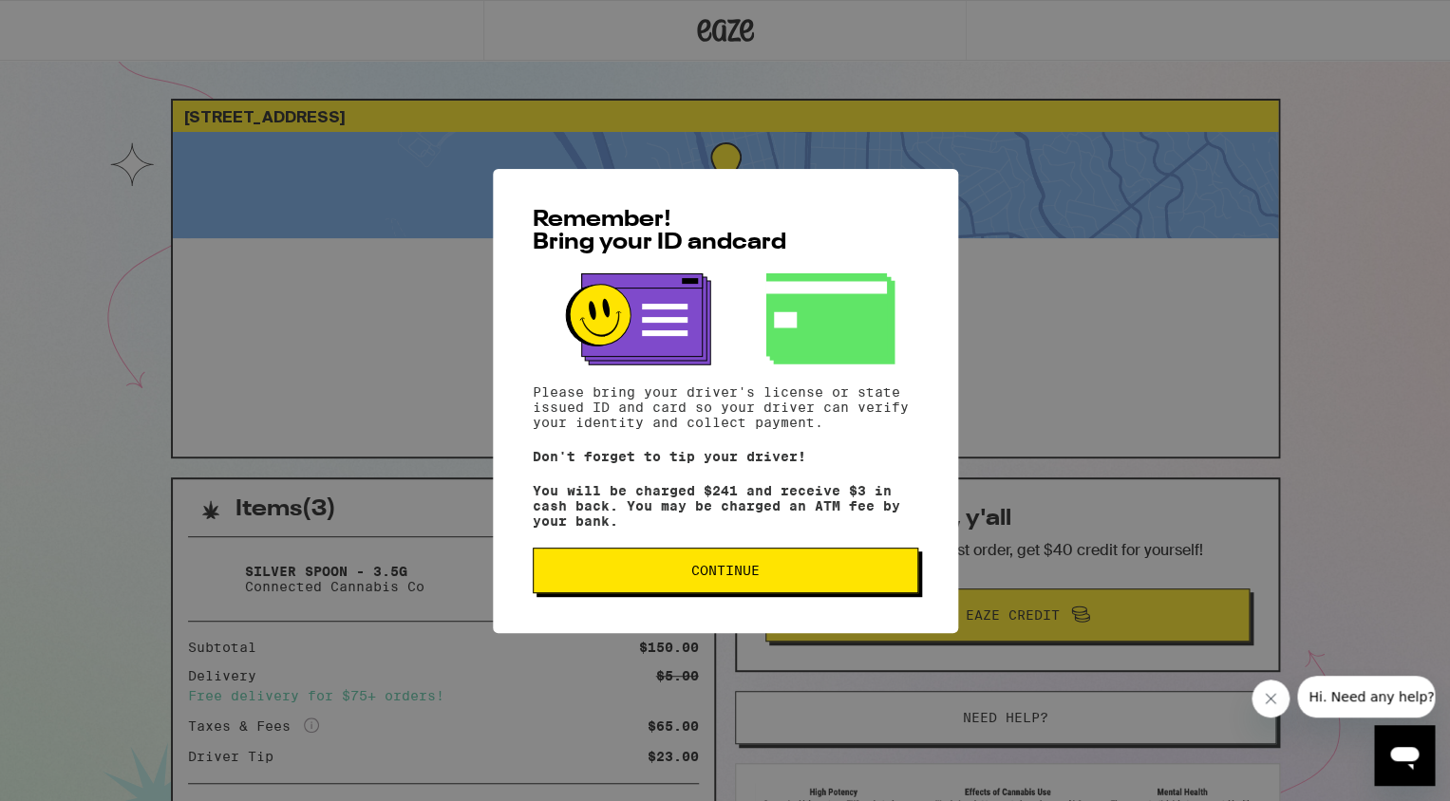
click at [758, 577] on span "Continue" at bounding box center [725, 570] width 68 height 13
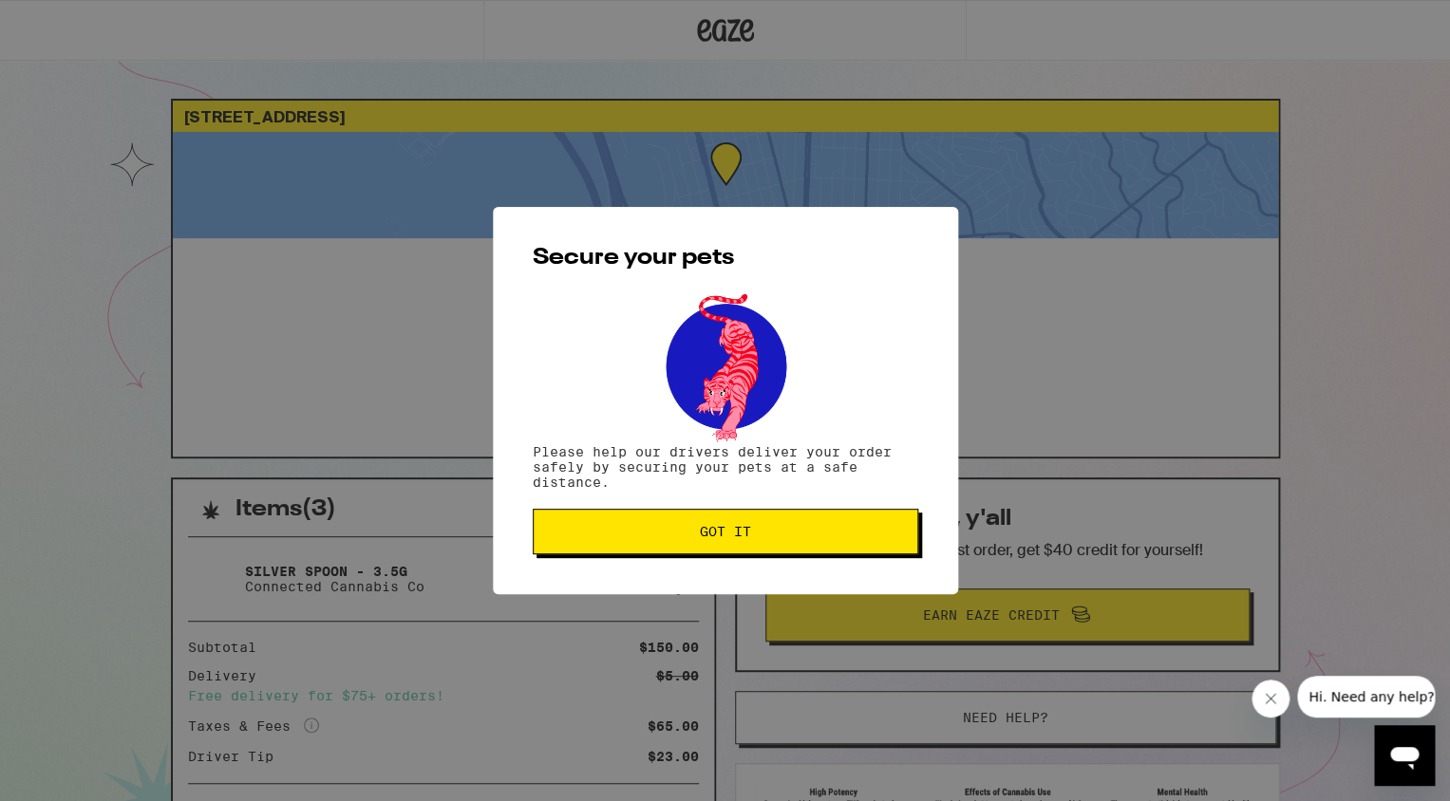
click at [746, 512] on div "Secure your pets Please help our drivers deliver your order safely by securing …" at bounding box center [725, 400] width 465 height 387
click at [732, 520] on button "Got it" at bounding box center [726, 532] width 386 height 46
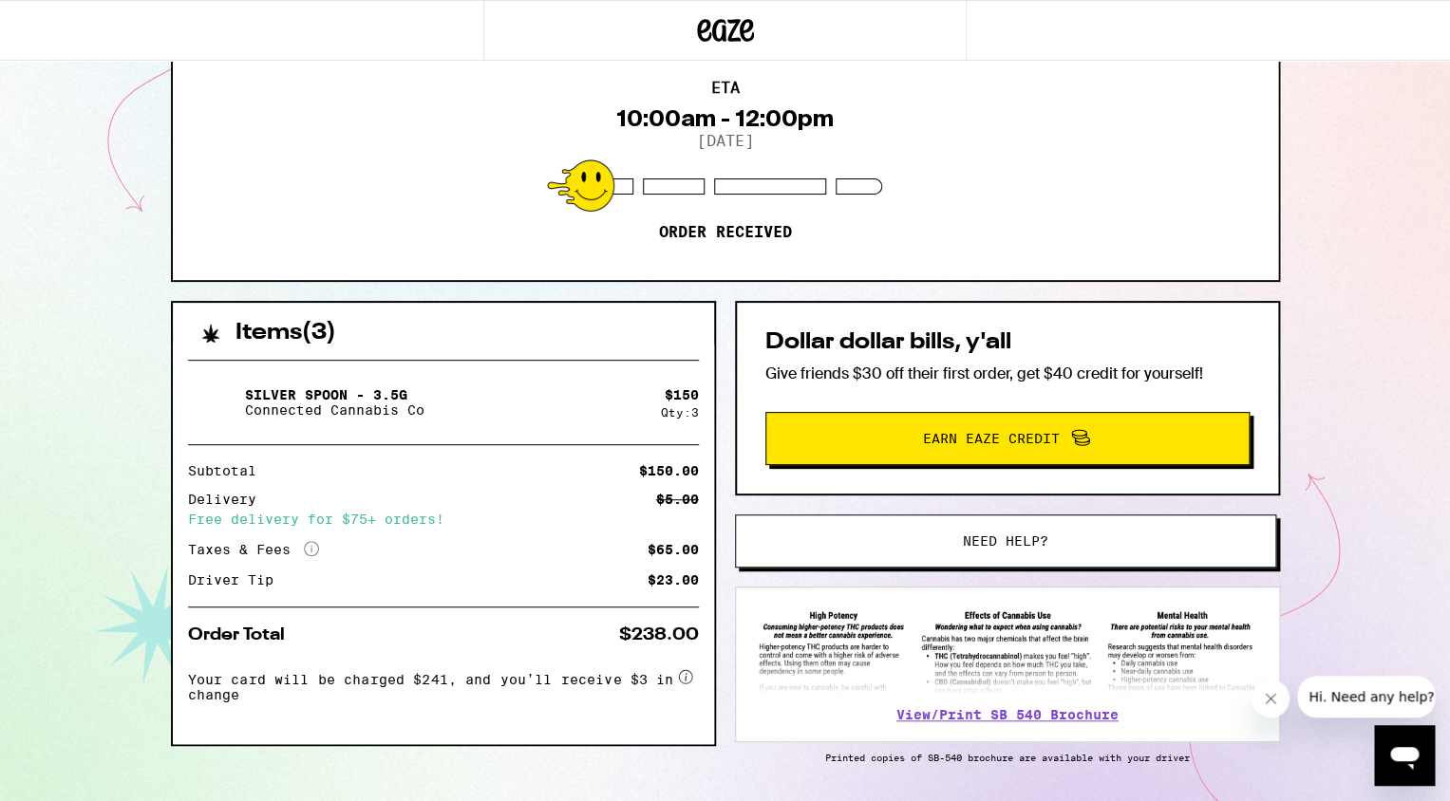
scroll to position [239, 0]
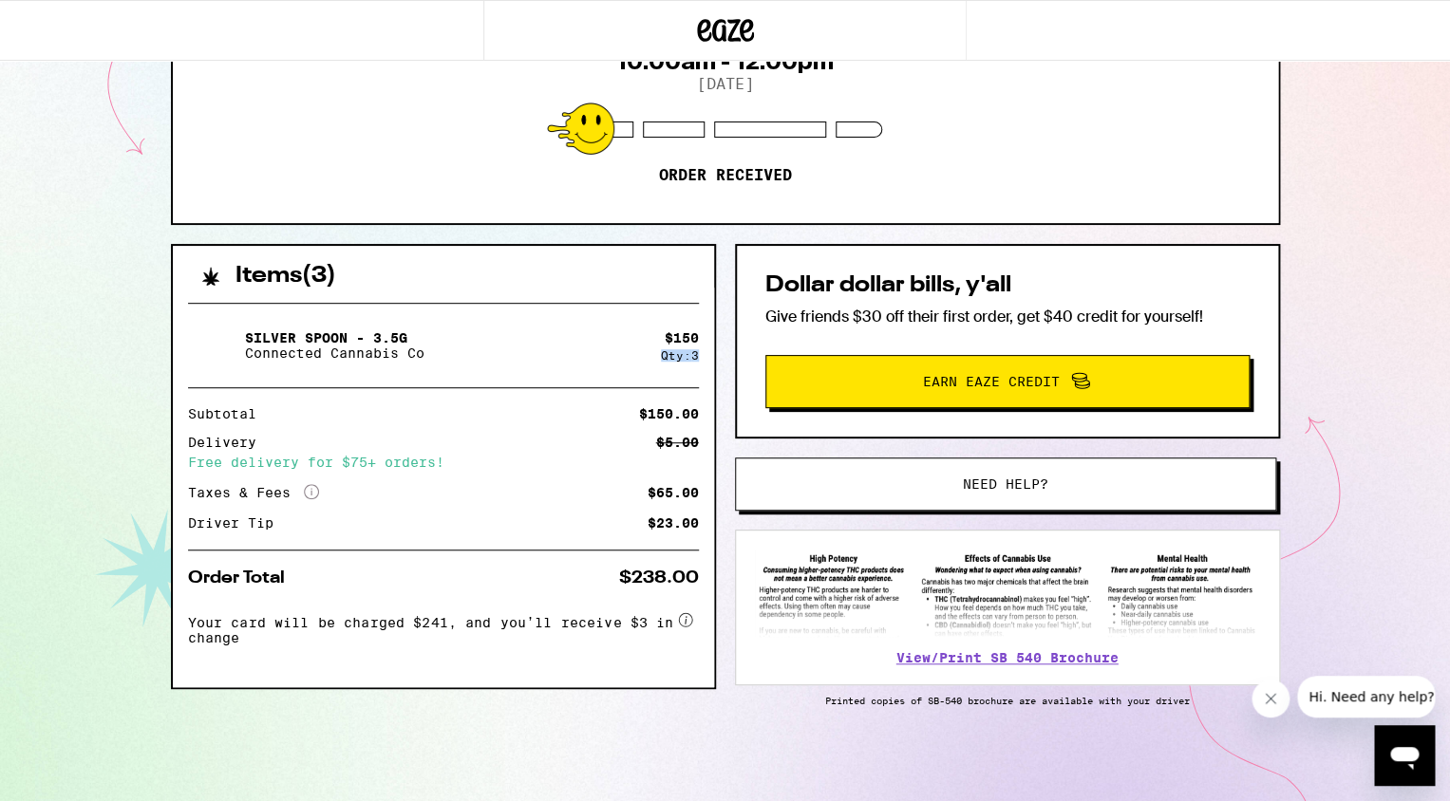
drag, startPoint x: 663, startPoint y: 335, endPoint x: 704, endPoint y: 358, distance: 46.8
click at [704, 358] on div "Silver Spoon - 3.5g Connected Cannabis Co $ 150 Qty: 3 Subtotal $150.00 Deliver…" at bounding box center [443, 488] width 541 height 400
drag, startPoint x: 704, startPoint y: 358, endPoint x: 661, endPoint y: 326, distance: 53.6
click at [661, 326] on div "Silver Spoon - 3.5g Connected Cannabis Co $ 150 Qty: 3 Subtotal $150.00 Deliver…" at bounding box center [443, 488] width 541 height 400
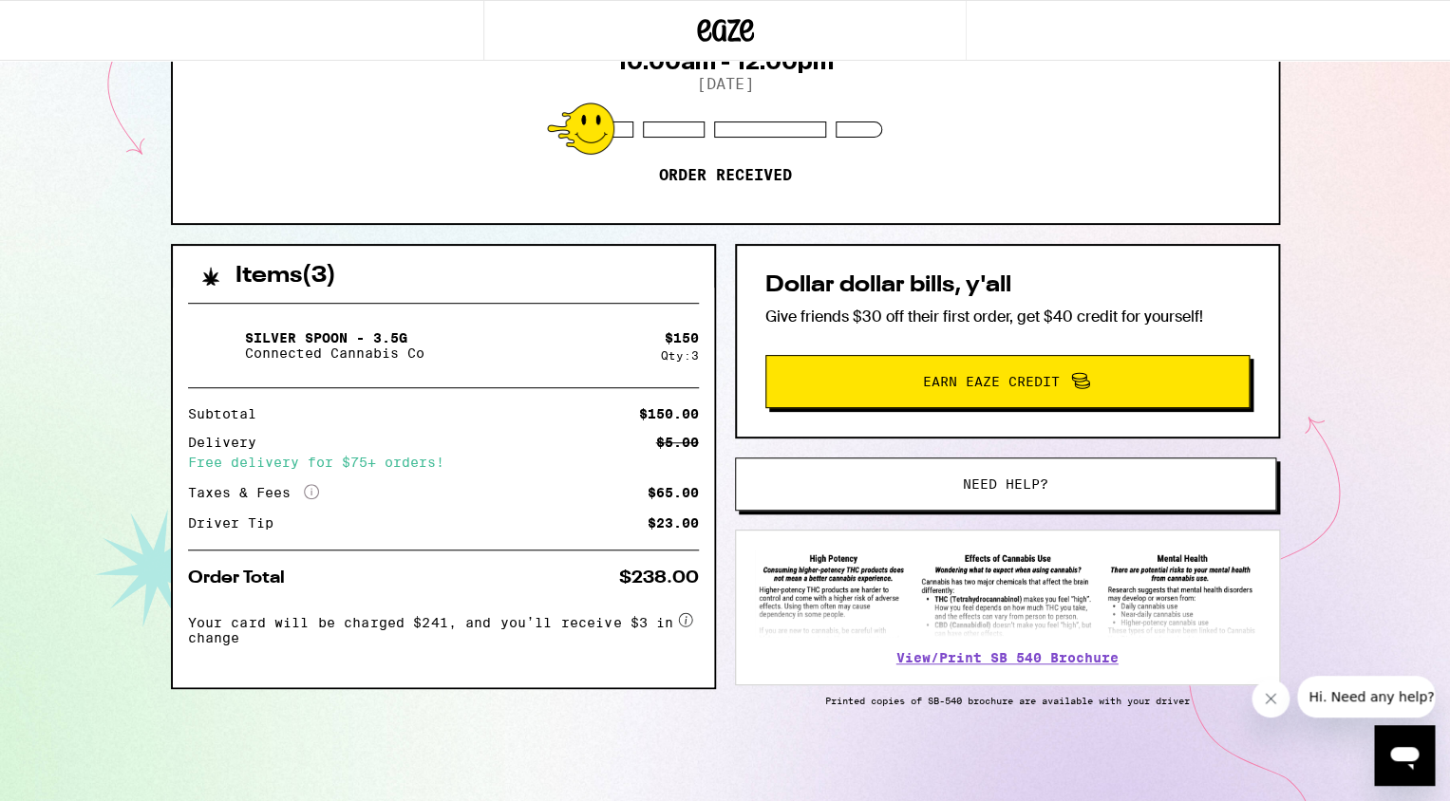
click at [661, 330] on div "$ 150 Qty: 3" at bounding box center [680, 345] width 38 height 31
drag, startPoint x: 661, startPoint y: 326, endPoint x: 690, endPoint y: 350, distance: 38.4
click at [690, 350] on div "$ 150 Qty: 3" at bounding box center [680, 345] width 38 height 31
click at [690, 350] on div "Qty: 3" at bounding box center [680, 355] width 38 height 12
drag, startPoint x: 693, startPoint y: 355, endPoint x: 649, endPoint y: 335, distance: 48.9
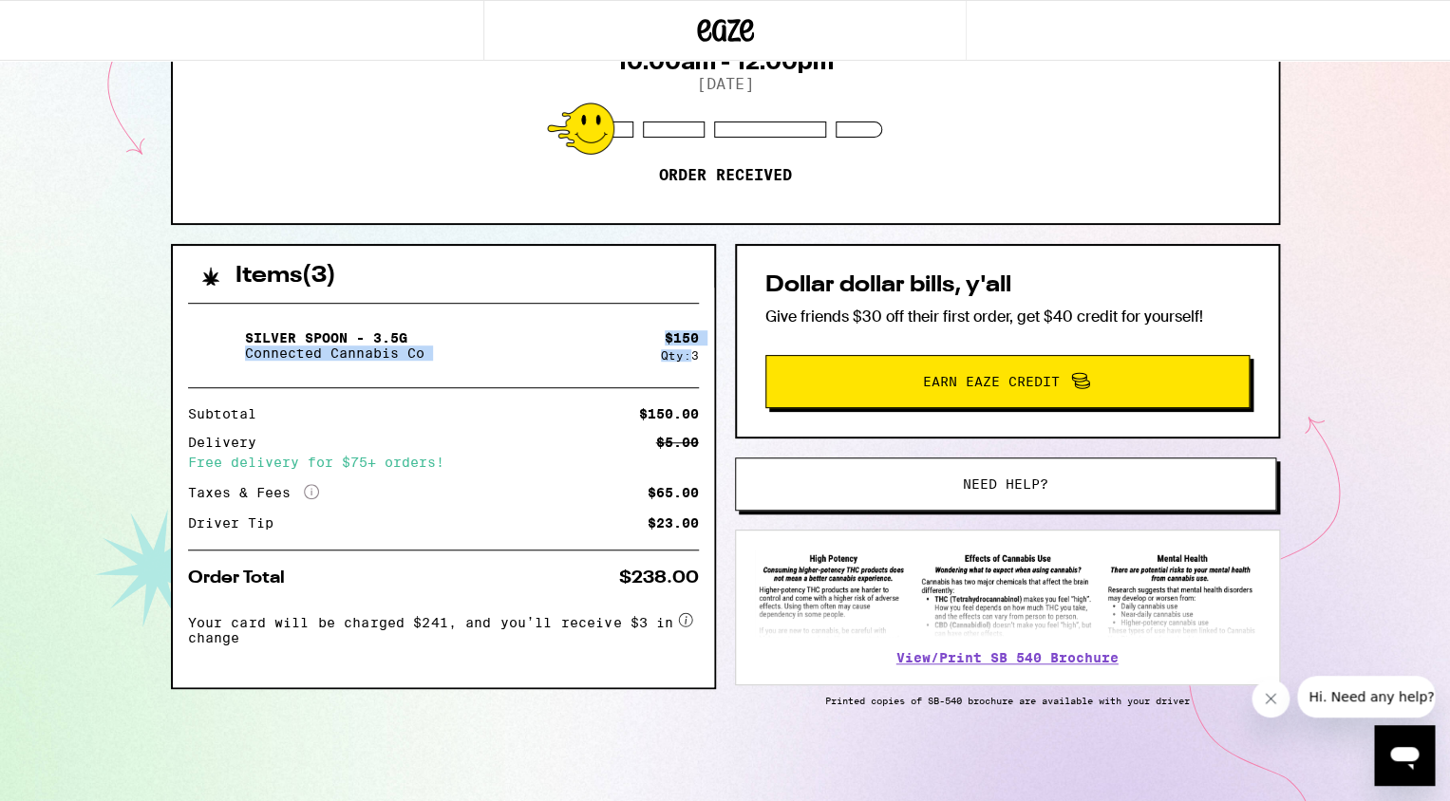
click at [649, 335] on div "Silver Spoon - 3.5g Connected Cannabis Co $ 150 Qty: 3" at bounding box center [443, 345] width 511 height 53
click at [649, 335] on div "Silver Spoon - 3.5g Connected Cannabis Co" at bounding box center [424, 345] width 473 height 53
drag, startPoint x: 632, startPoint y: 333, endPoint x: 694, endPoint y: 348, distance: 63.6
click at [694, 348] on div "Silver Spoon - 3.5g Connected Cannabis Co $ 150 Qty: 3" at bounding box center [443, 345] width 511 height 53
click at [694, 349] on div "Qty: 3" at bounding box center [680, 355] width 38 height 12
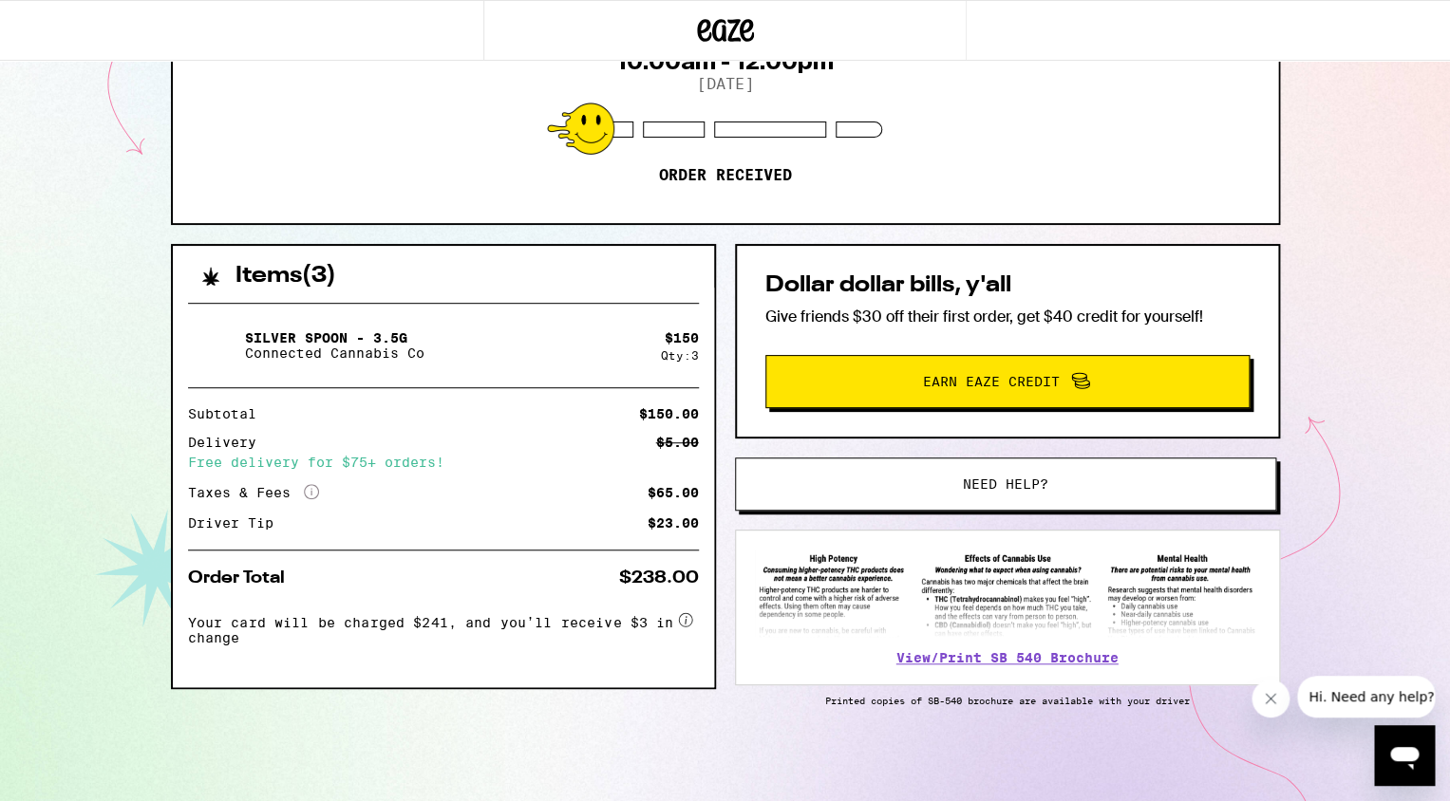
scroll to position [0, 0]
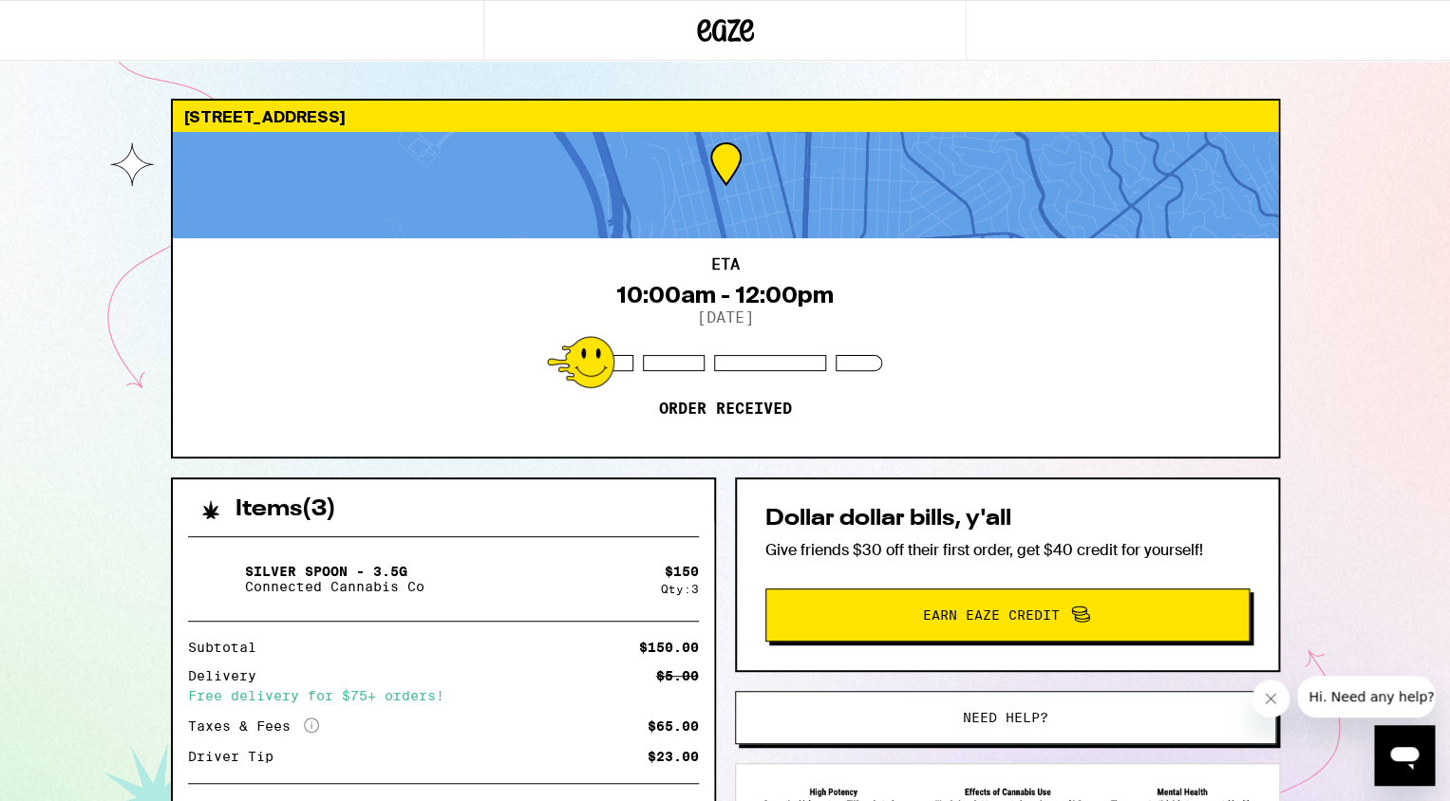
drag, startPoint x: 405, startPoint y: 117, endPoint x: 478, endPoint y: 117, distance: 73.1
click at [478, 117] on div "[STREET_ADDRESS]" at bounding box center [725, 116] width 1105 height 31
click at [276, 238] on div "ETA 10:00am - 12:00pm [DATE] Order received" at bounding box center [725, 347] width 1105 height 218
